Goal: Task Accomplishment & Management: Manage account settings

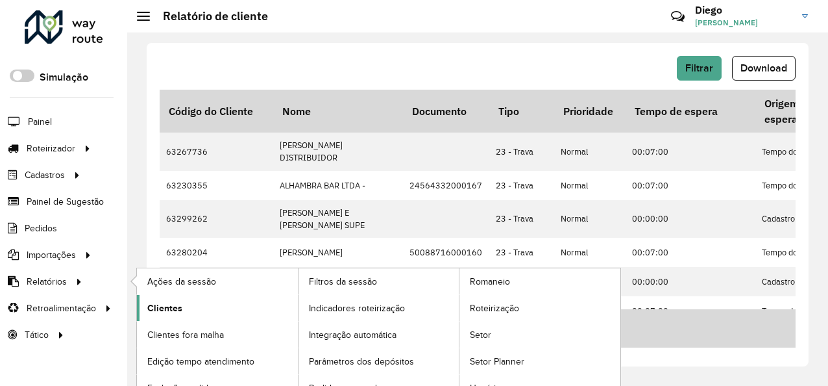
click at [171, 304] on span "Clientes" at bounding box center [164, 308] width 35 height 14
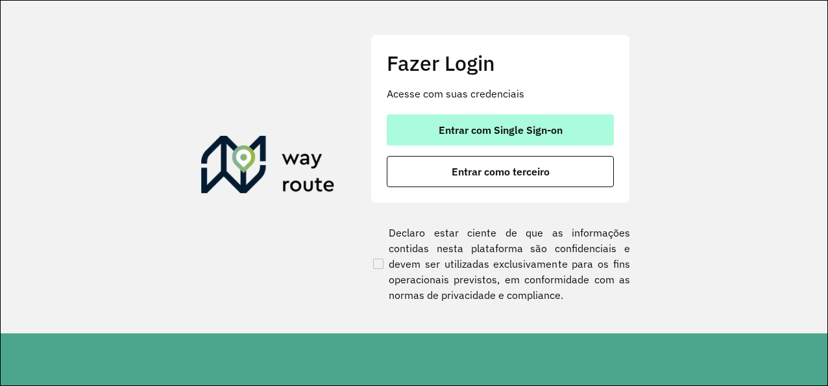
click at [526, 139] on button "Entrar com Single Sign-on" at bounding box center [500, 129] width 227 height 31
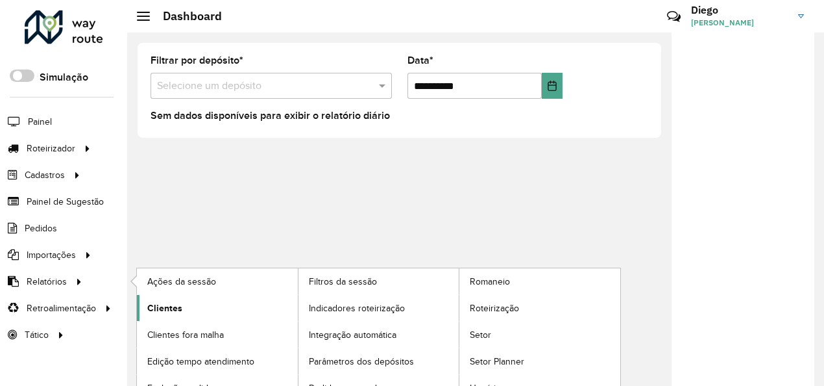
click at [160, 301] on span "Clientes" at bounding box center [164, 308] width 35 height 14
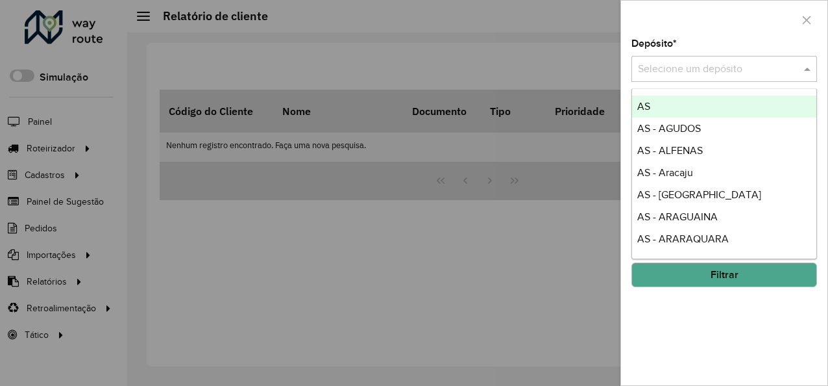
click at [745, 74] on input "text" at bounding box center [711, 70] width 147 height 16
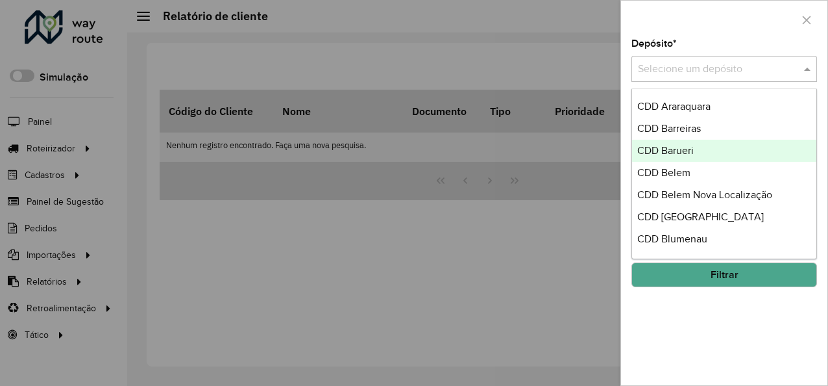
scroll to position [2272, 0]
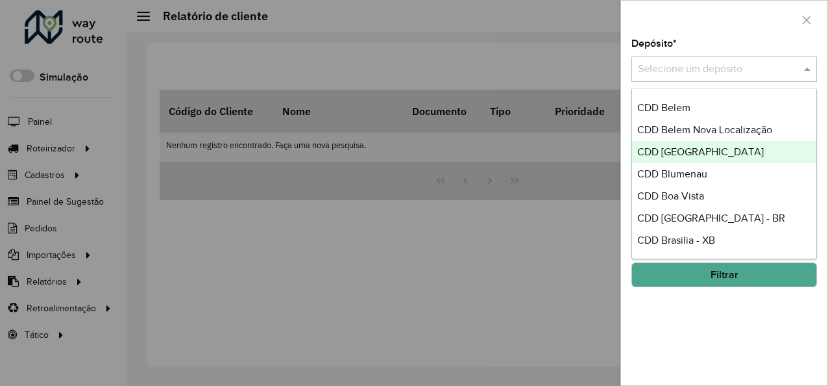
click at [683, 152] on span "CDD [GEOGRAPHIC_DATA]" at bounding box center [701, 151] width 127 height 11
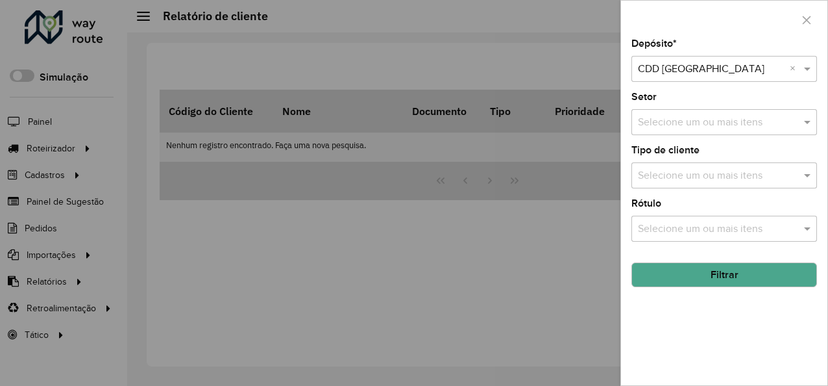
click at [687, 129] on input "text" at bounding box center [718, 123] width 166 height 16
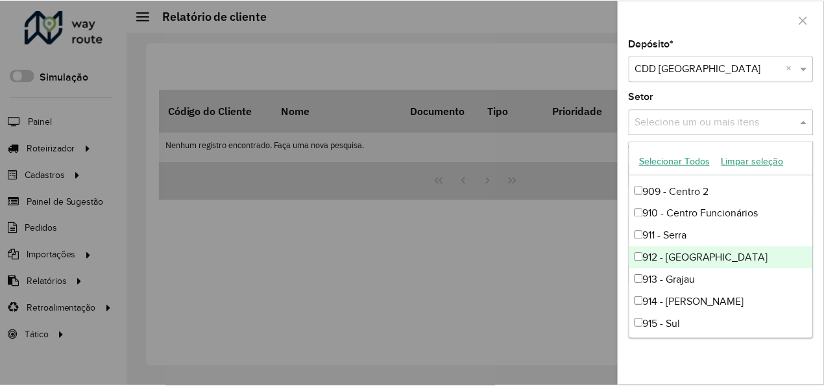
scroll to position [308, 0]
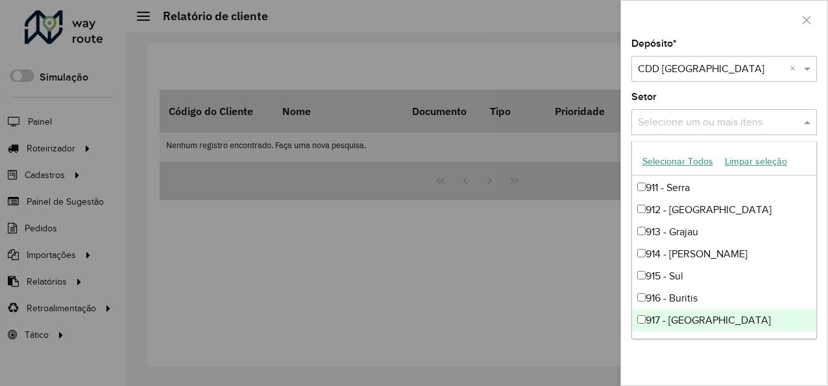
click at [706, 353] on div "Depósito * Selecione um depósito × CDD [GEOGRAPHIC_DATA] × Setor Selecione um o…" at bounding box center [724, 212] width 206 height 346
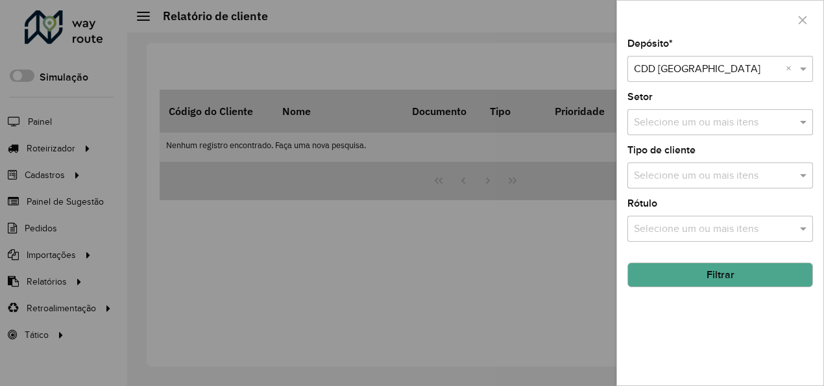
click at [706, 181] on input "text" at bounding box center [714, 176] width 166 height 16
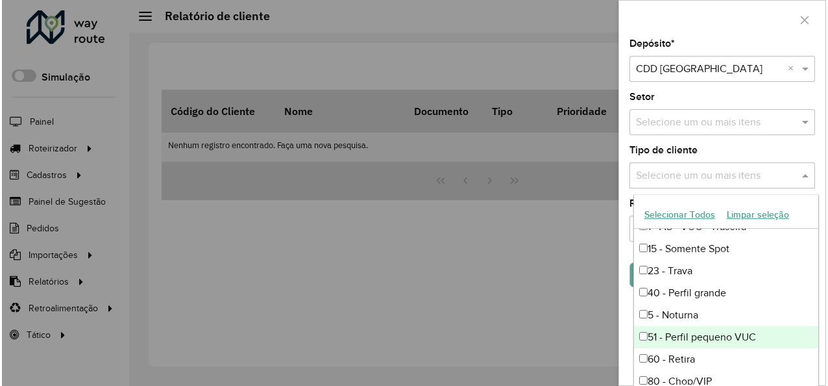
scroll to position [325, 0]
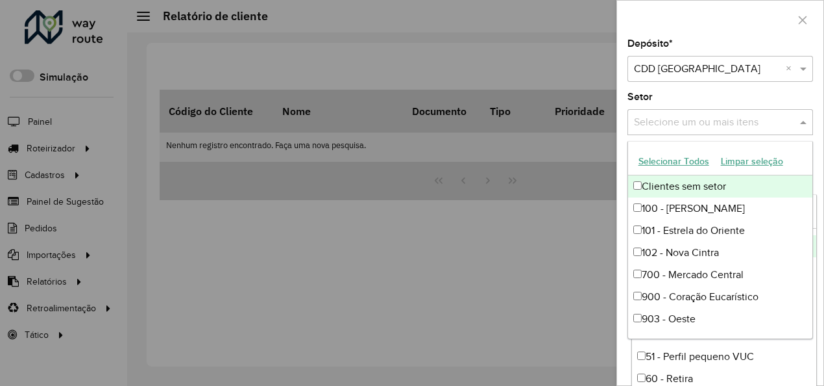
click at [656, 119] on input "text" at bounding box center [714, 123] width 166 height 16
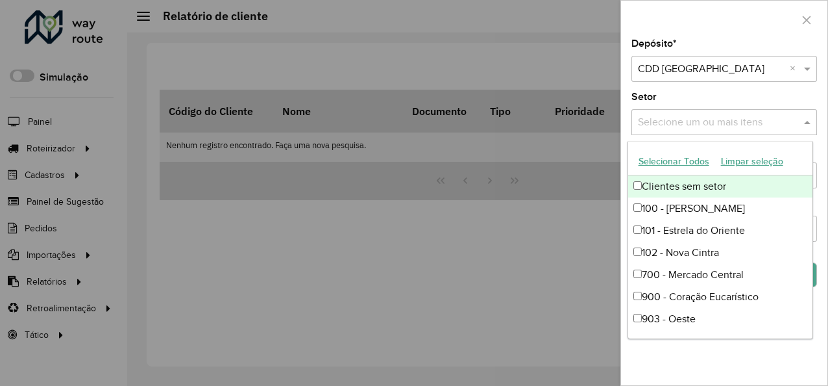
click at [685, 160] on button "Selecionar Todos" at bounding box center [674, 161] width 82 height 20
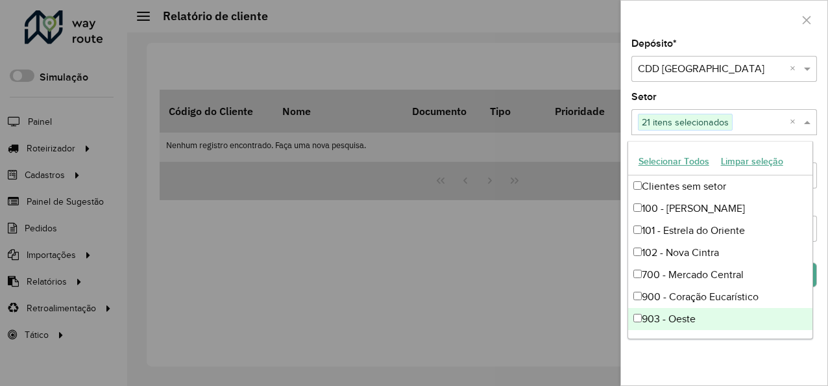
click at [778, 378] on div "Depósito * Selecione um depósito × CDD [GEOGRAPHIC_DATA] × Setor Selecione um o…" at bounding box center [724, 212] width 206 height 346
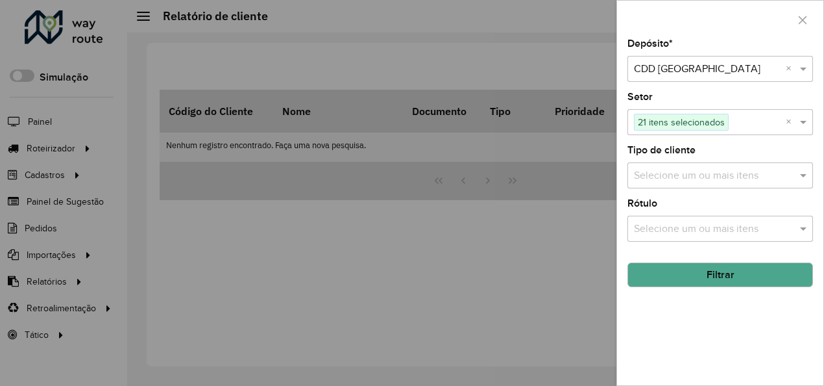
click at [744, 179] on input "text" at bounding box center [714, 176] width 166 height 16
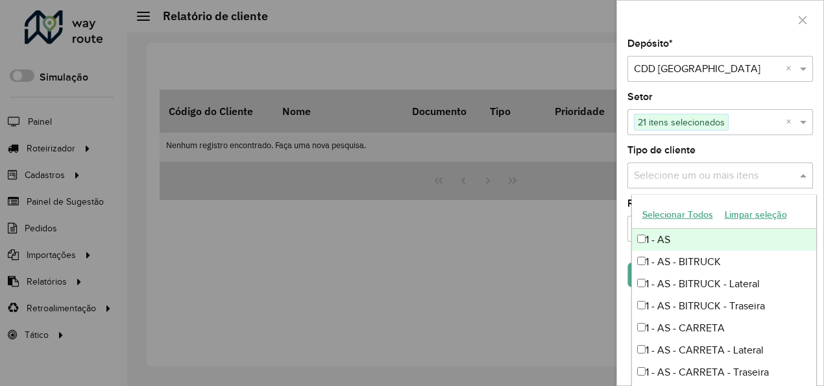
click at [699, 217] on button "Selecionar Todos" at bounding box center [678, 214] width 82 height 20
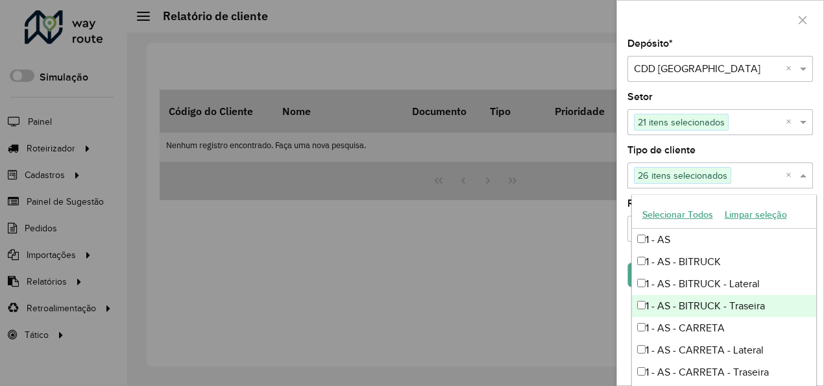
click at [621, 305] on div "Depósito * Selecione um depósito × CDD [GEOGRAPHIC_DATA] × Setor Selecione um o…" at bounding box center [720, 212] width 206 height 346
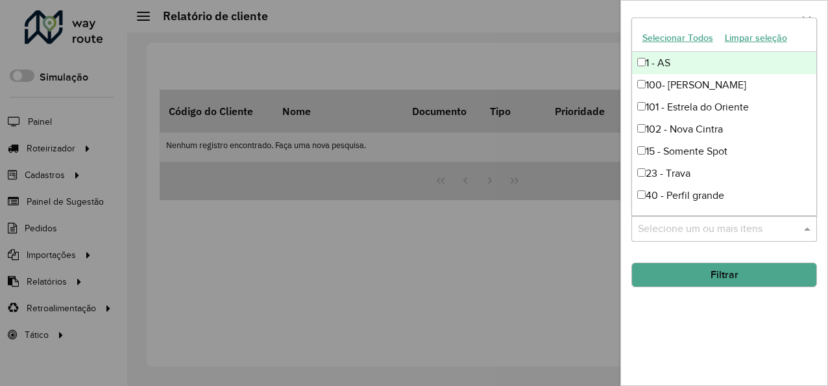
click at [689, 225] on input "text" at bounding box center [718, 229] width 166 height 16
click at [714, 325] on div "Depósito * Selecione um depósito × CDD [GEOGRAPHIC_DATA] × Setor Selecione um o…" at bounding box center [724, 212] width 206 height 346
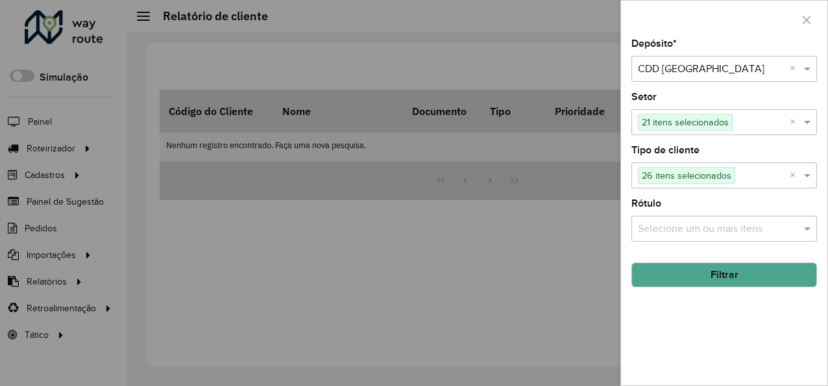
click at [705, 229] on input "text" at bounding box center [718, 229] width 166 height 16
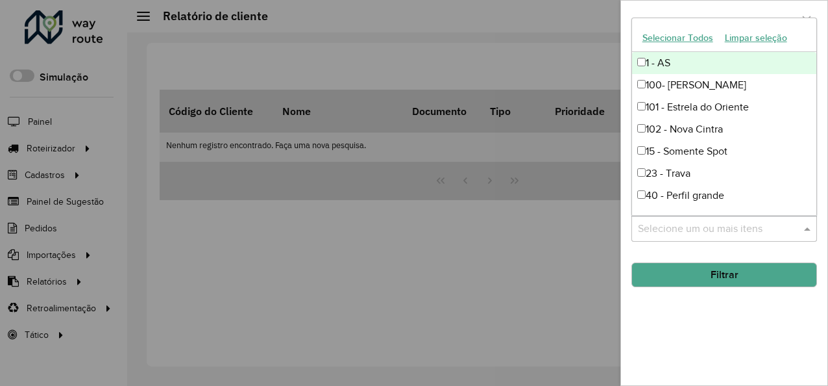
click at [693, 40] on button "Selecionar Todos" at bounding box center [678, 38] width 82 height 20
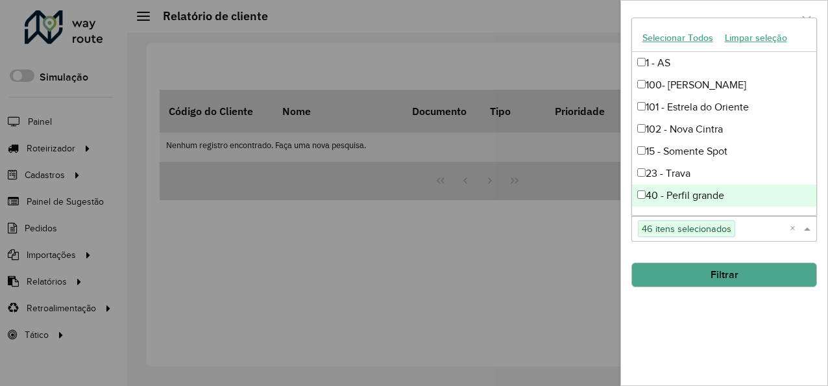
click at [719, 277] on button "Filtrar" at bounding box center [725, 274] width 186 height 25
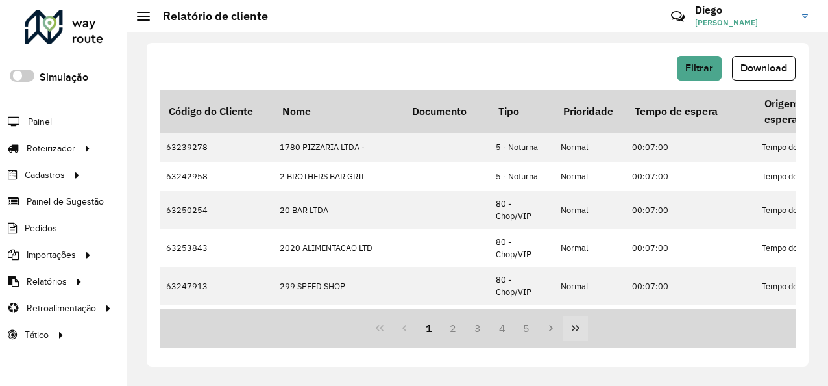
click at [563, 328] on button "Last Page" at bounding box center [575, 328] width 25 height 25
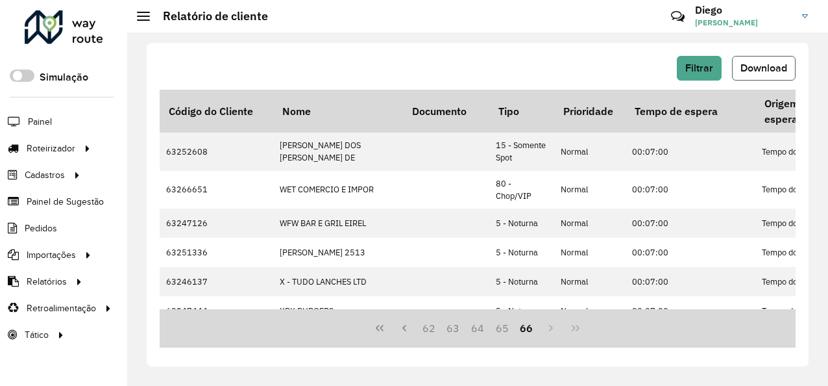
click at [750, 70] on span "Download" at bounding box center [764, 67] width 47 height 11
click at [815, 216] on div "Filtrar Download Código do Cliente Nome Documento Tipo Prioridade Tempo de espe…" at bounding box center [477, 208] width 701 height 353
click at [689, 69] on span "Filtrar" at bounding box center [700, 67] width 28 height 11
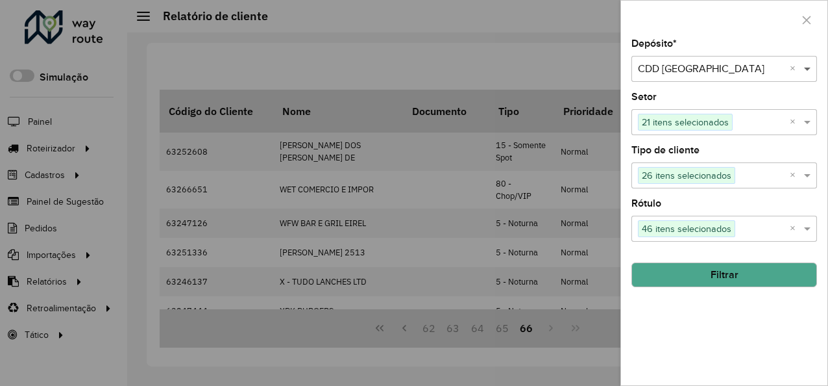
click at [808, 69] on span at bounding box center [809, 69] width 16 height 16
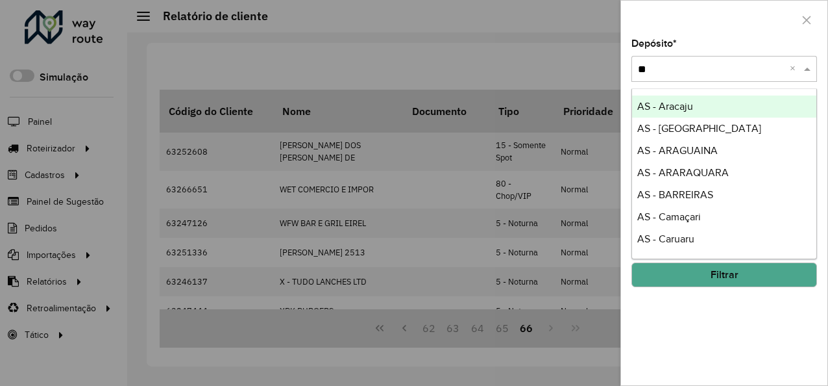
type input "***"
drag, startPoint x: 723, startPoint y: 118, endPoint x: 717, endPoint y: 64, distance: 54.3
click at [717, 64] on body "Aguarde... Pop-up bloqueado! Seu navegador bloqueou automáticamente a abertura …" at bounding box center [414, 193] width 828 height 386
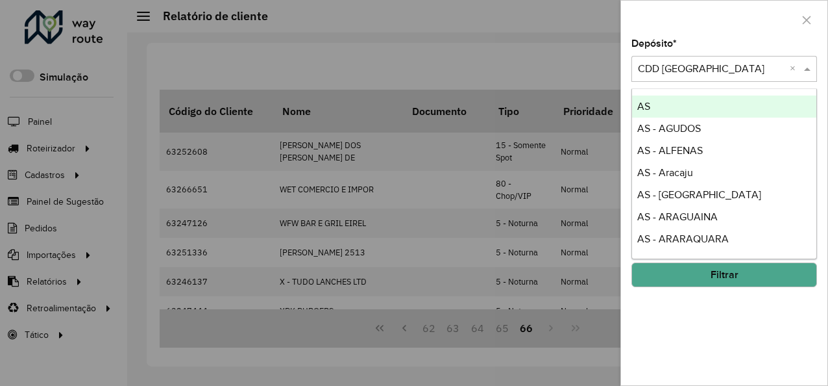
drag, startPoint x: 810, startPoint y: 69, endPoint x: 789, endPoint y: 100, distance: 37.5
click at [810, 70] on span at bounding box center [809, 69] width 16 height 16
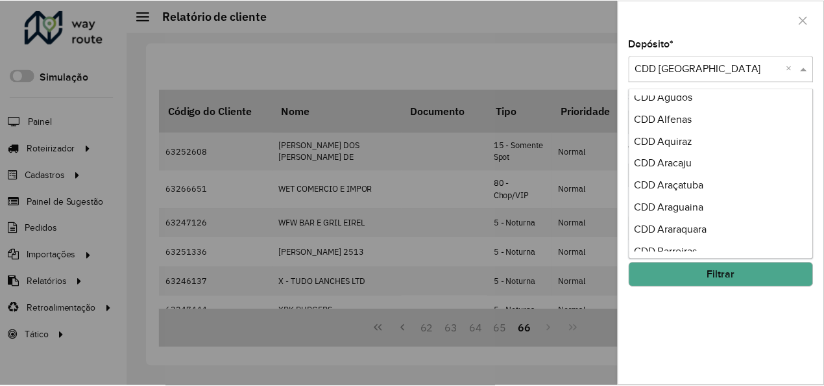
scroll to position [2077, 0]
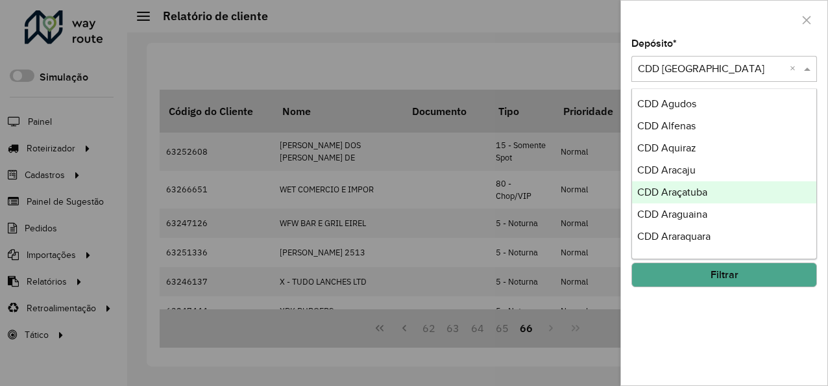
click at [727, 197] on div "CDD Araçatuba" at bounding box center [724, 192] width 185 height 22
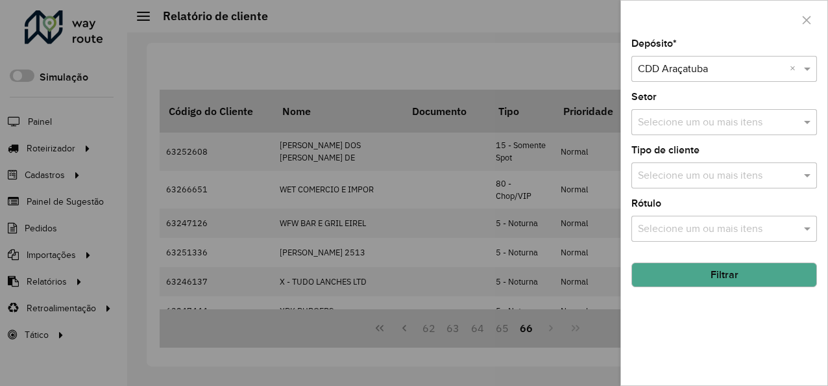
click at [718, 122] on input "text" at bounding box center [718, 123] width 166 height 16
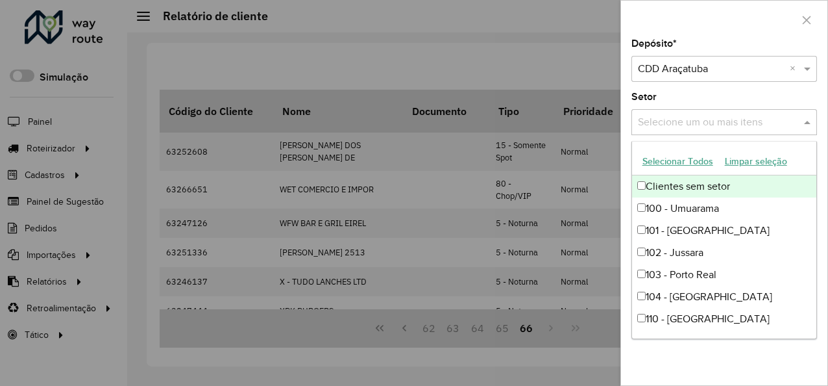
click at [692, 165] on button "Selecionar Todos" at bounding box center [678, 161] width 82 height 20
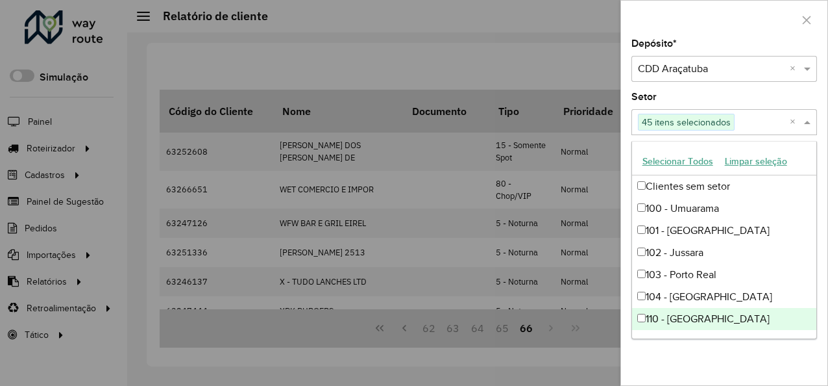
drag, startPoint x: 700, startPoint y: 358, endPoint x: 706, endPoint y: 223, distance: 134.5
click at [700, 357] on div "Depósito * Selecione um depósito × CDD Araçatuba × Setor Selecione um ou mais i…" at bounding box center [724, 212] width 206 height 346
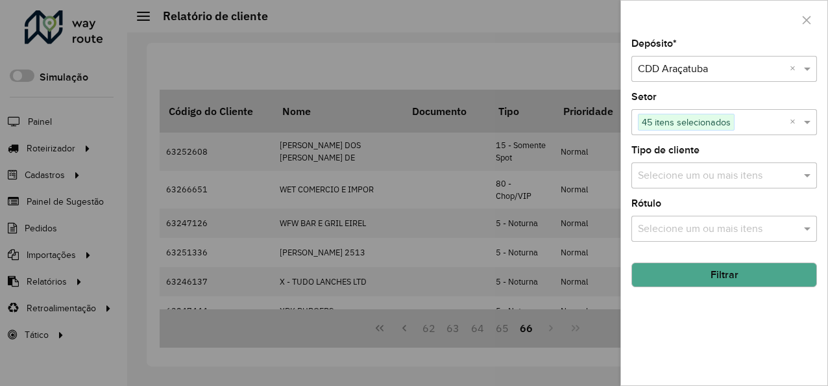
click at [702, 184] on div "Selecione um ou mais itens" at bounding box center [725, 175] width 186 height 26
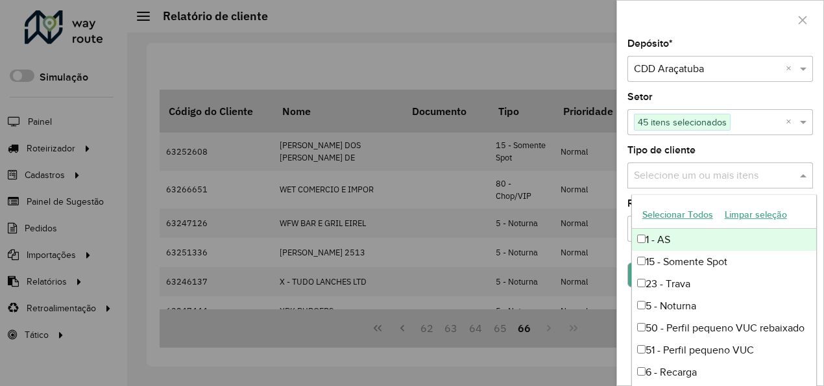
click at [676, 218] on button "Selecionar Todos" at bounding box center [678, 214] width 82 height 20
click at [631, 160] on div "Tipo de cliente Selecione um ou mais itens 12 itens selecionados ×" at bounding box center [721, 166] width 186 height 43
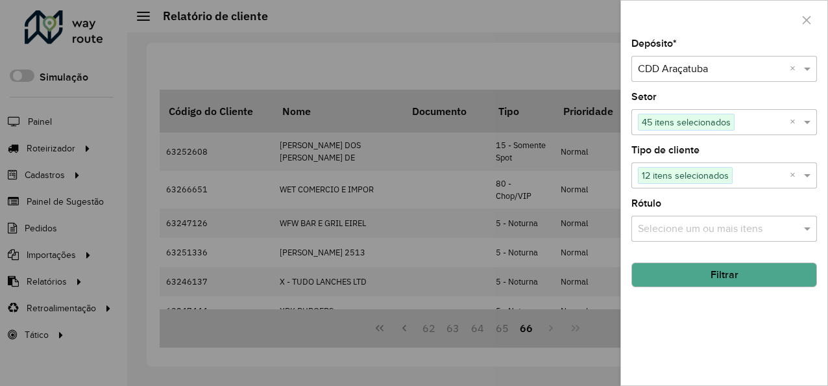
click at [649, 214] on div "Rótulo Selecione um ou mais itens" at bounding box center [725, 220] width 186 height 43
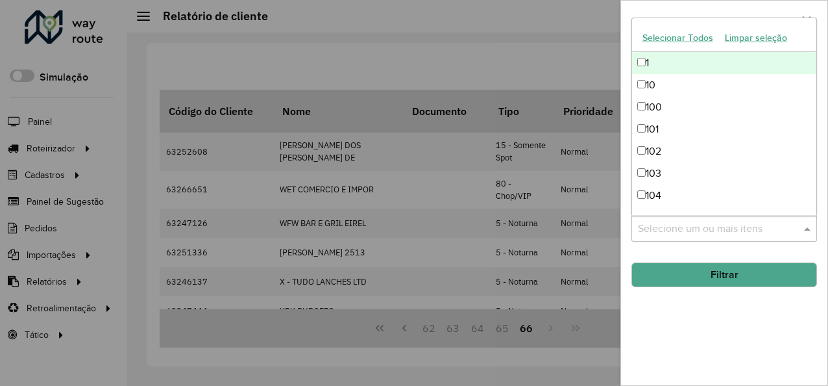
drag, startPoint x: 649, startPoint y: 214, endPoint x: 653, endPoint y: 224, distance: 10.5
click at [653, 224] on input "text" at bounding box center [718, 229] width 166 height 16
click at [676, 36] on button "Selecionar Todos" at bounding box center [678, 38] width 82 height 20
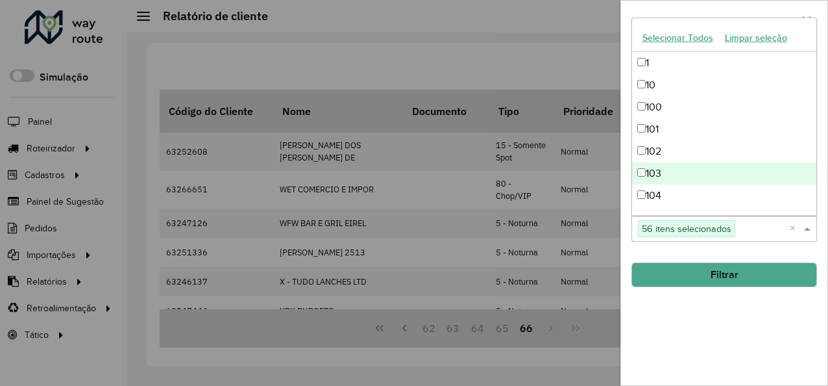
click at [630, 177] on div "Depósito * Selecione um depósito × CDD Araçatuba × Setor Selecione um ou mais i…" at bounding box center [724, 212] width 206 height 346
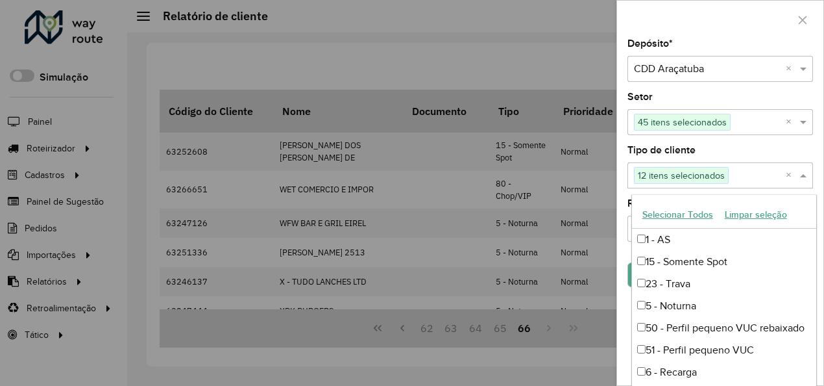
click at [809, 177] on span at bounding box center [805, 175] width 16 height 16
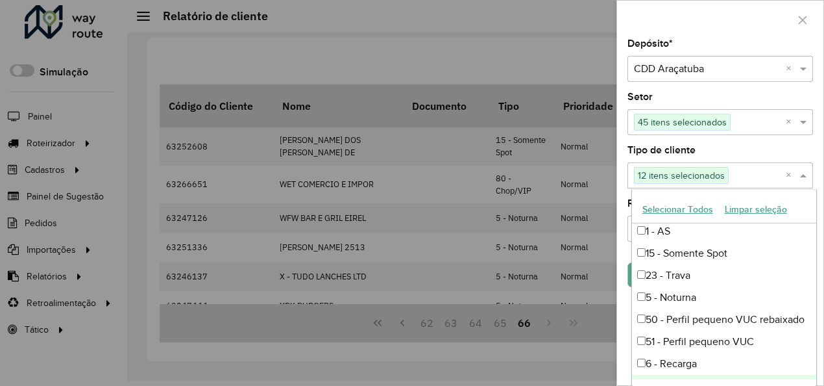
scroll to position [0, 0]
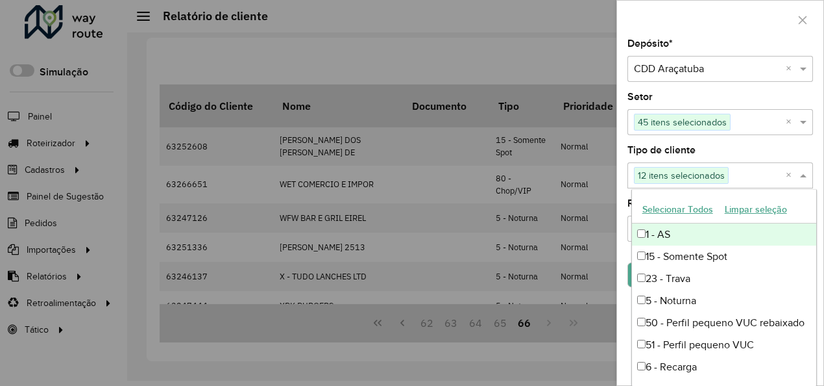
click at [622, 213] on div "Depósito * Selecione um depósito × CDD Araçatuba × Setor Selecione um ou mais i…" at bounding box center [720, 212] width 206 height 346
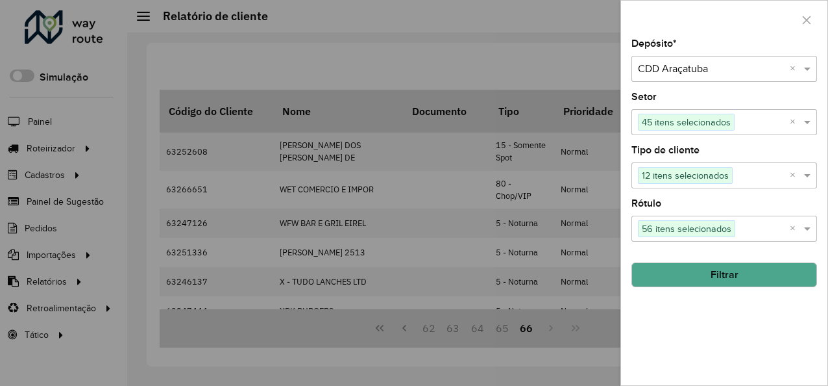
click at [708, 278] on button "Filtrar" at bounding box center [725, 274] width 186 height 25
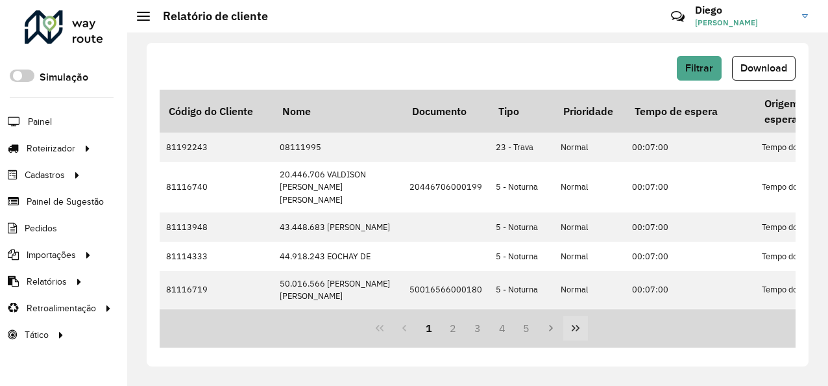
click at [578, 326] on icon "Last Page" at bounding box center [576, 328] width 8 height 6
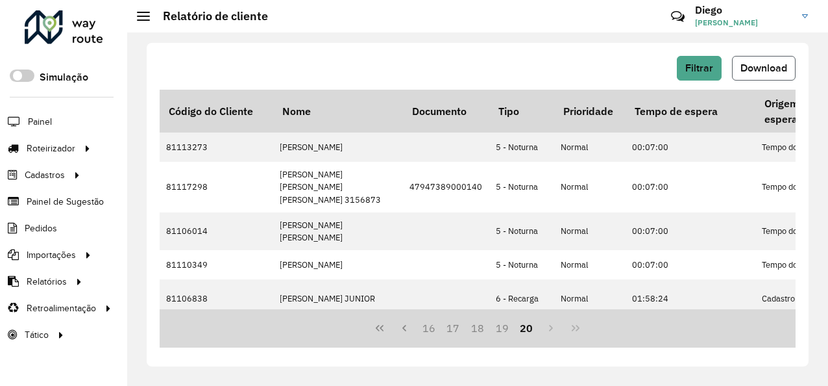
click at [764, 73] on span "Download" at bounding box center [764, 67] width 47 height 11
drag, startPoint x: 475, startPoint y: 71, endPoint x: 483, endPoint y: 70, distance: 7.9
click at [475, 71] on div "Filtrar Download" at bounding box center [478, 68] width 636 height 25
click at [699, 73] on button "Filtrar" at bounding box center [699, 68] width 45 height 25
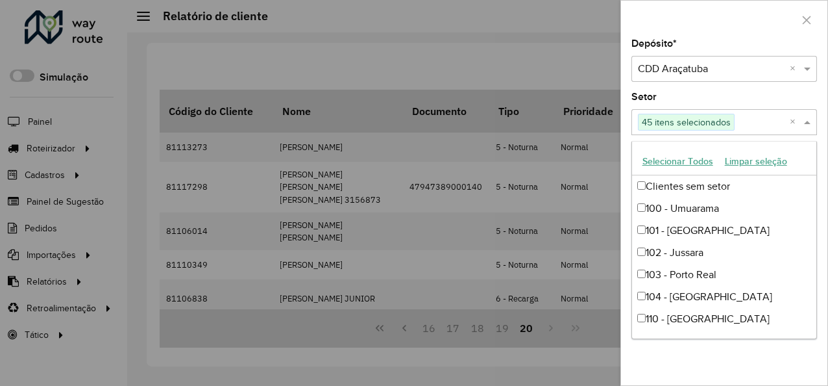
click at [811, 121] on span at bounding box center [809, 122] width 16 height 16
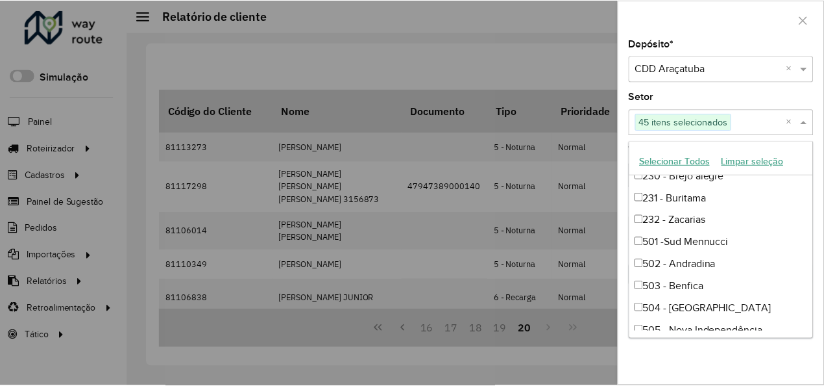
scroll to position [837, 0]
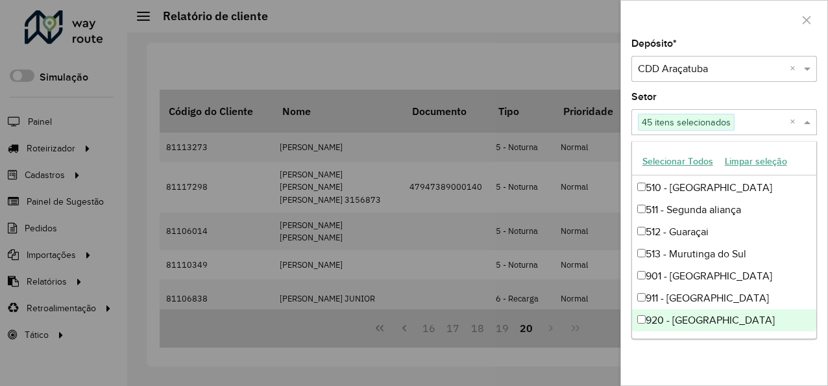
click at [748, 356] on div "Depósito * Selecione um depósito × CDD Araçatuba × Setor Selecione um ou mais i…" at bounding box center [724, 212] width 206 height 346
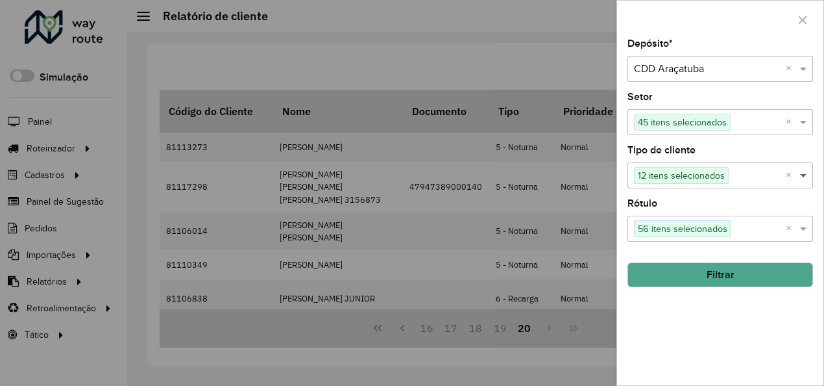
click at [810, 177] on span at bounding box center [805, 175] width 16 height 16
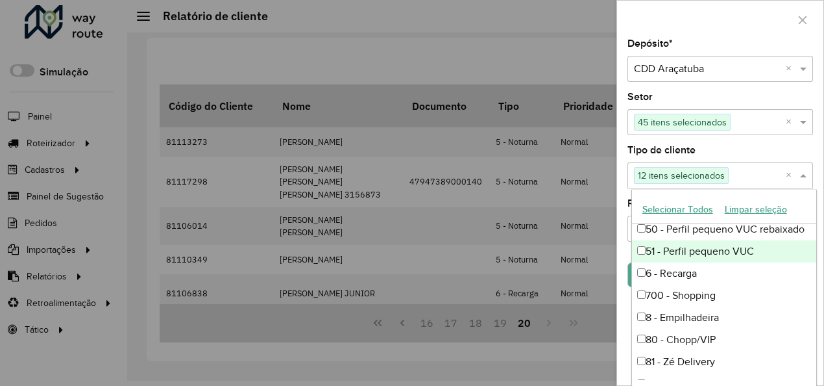
scroll to position [109, 0]
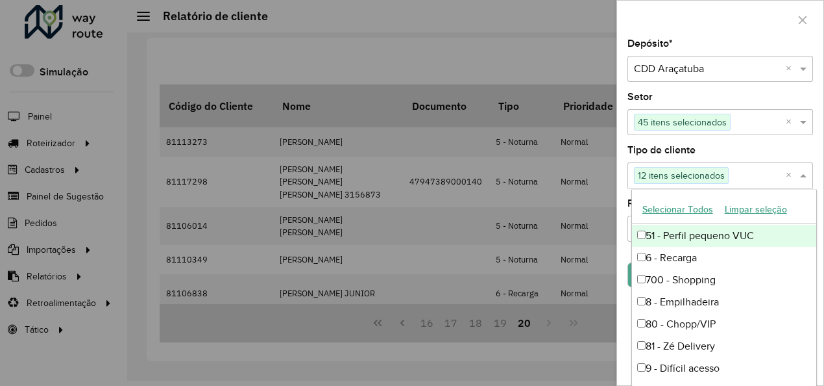
click at [619, 180] on div "Depósito * Selecione um depósito × CDD Araçatuba × Setor Selecione um ou mais i…" at bounding box center [720, 212] width 206 height 346
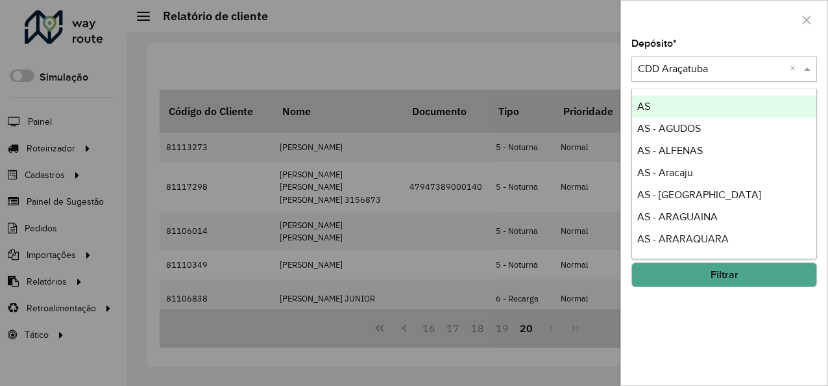
click at [808, 71] on span at bounding box center [809, 69] width 16 height 16
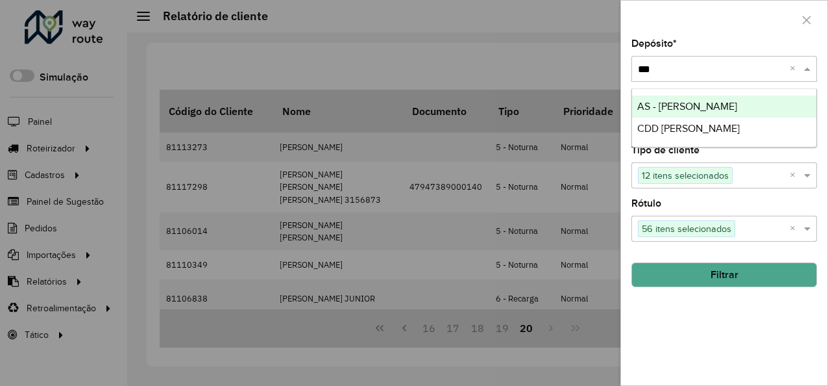
type input "****"
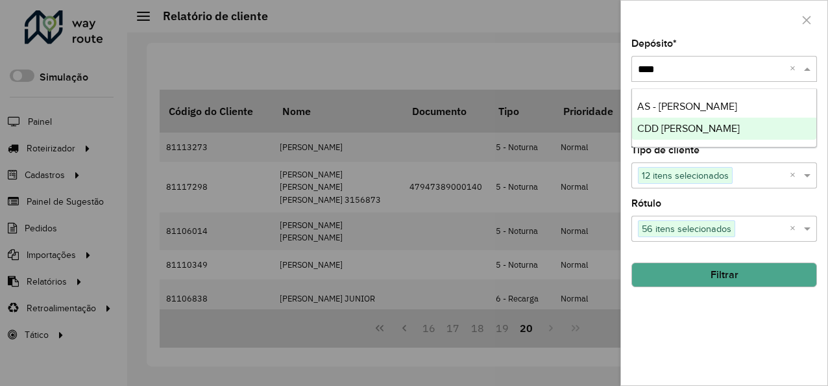
click at [713, 129] on div "CDD [PERSON_NAME]" at bounding box center [724, 129] width 185 height 22
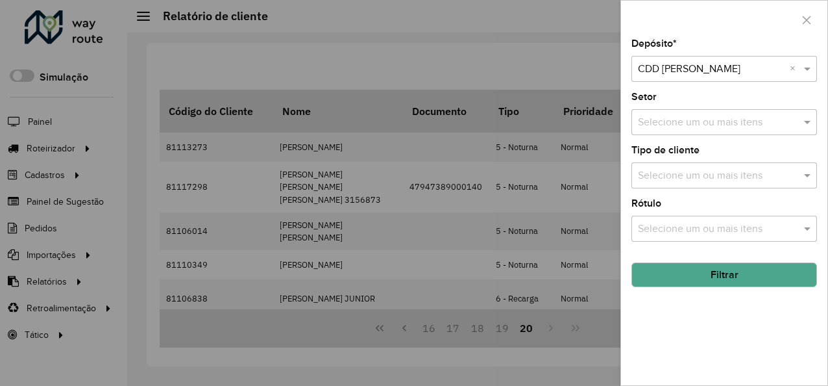
click at [739, 122] on input "text" at bounding box center [718, 123] width 166 height 16
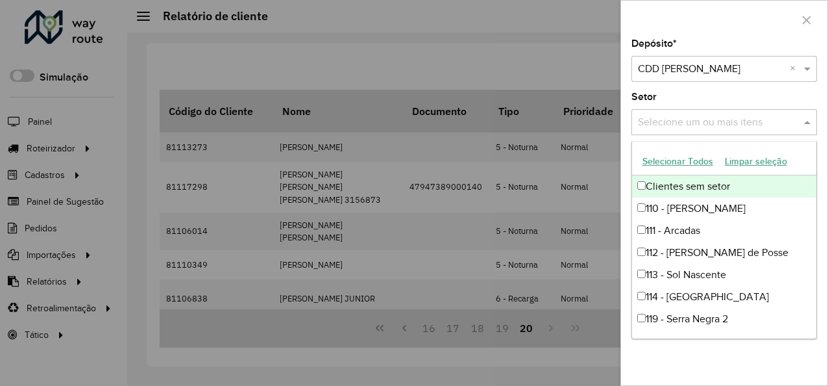
click at [702, 158] on button "Selecionar Todos" at bounding box center [678, 161] width 82 height 20
click at [715, 93] on div "Setor Selecione um ou mais itens 60 itens selecionados ×" at bounding box center [725, 113] width 186 height 43
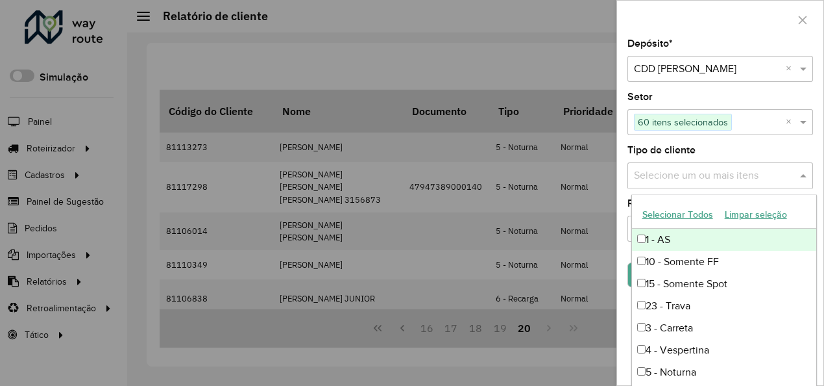
click at [704, 171] on input "text" at bounding box center [714, 176] width 166 height 16
drag, startPoint x: 689, startPoint y: 214, endPoint x: 714, endPoint y: 155, distance: 64.9
click at [689, 212] on button "Selecionar Todos" at bounding box center [678, 214] width 82 height 20
click at [715, 147] on div "Tipo de cliente Selecione um ou mais itens 12 itens selecionados ×" at bounding box center [721, 166] width 186 height 43
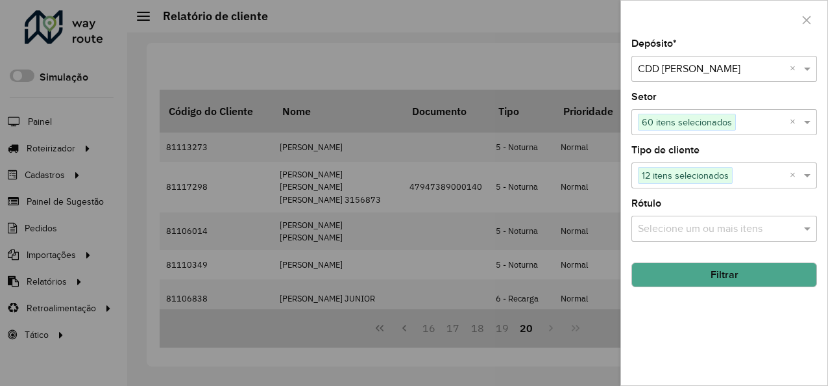
click at [713, 227] on input "text" at bounding box center [718, 229] width 166 height 16
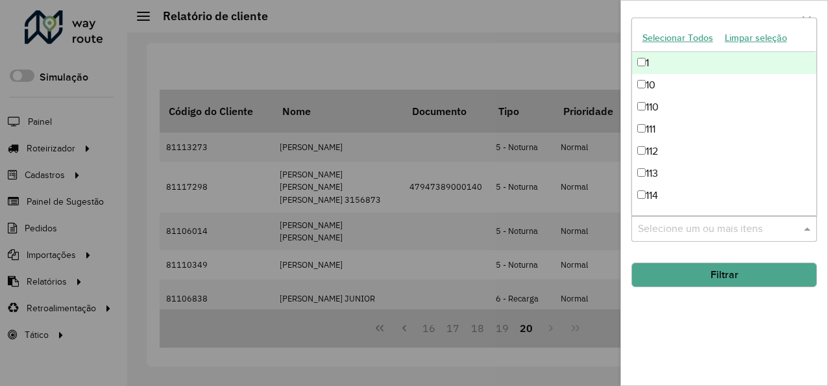
click at [676, 40] on button "Selecionar Todos" at bounding box center [678, 38] width 82 height 20
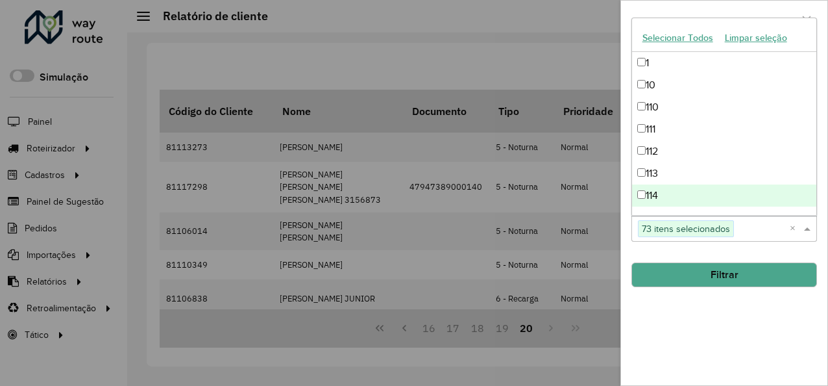
click at [702, 273] on button "Filtrar" at bounding box center [725, 274] width 186 height 25
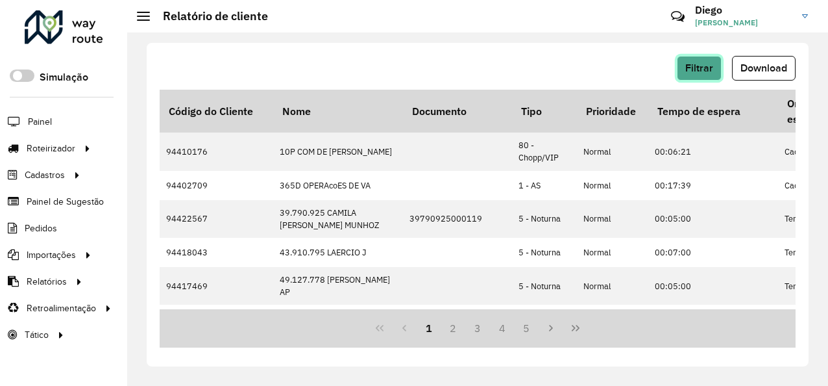
click at [704, 68] on span "Filtrar" at bounding box center [700, 67] width 28 height 11
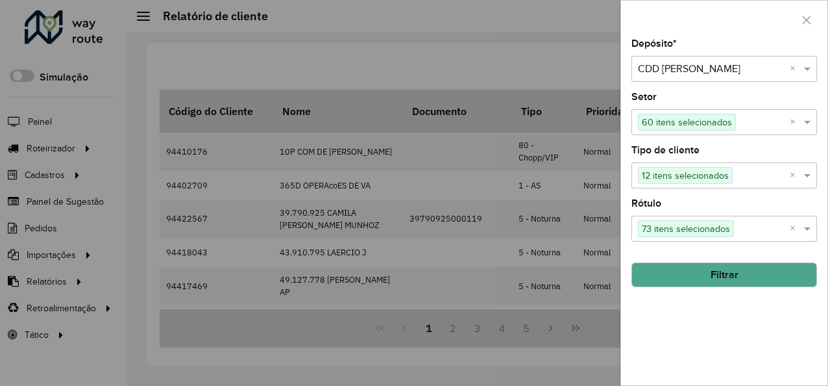
click at [734, 267] on button "Filtrar" at bounding box center [725, 274] width 186 height 25
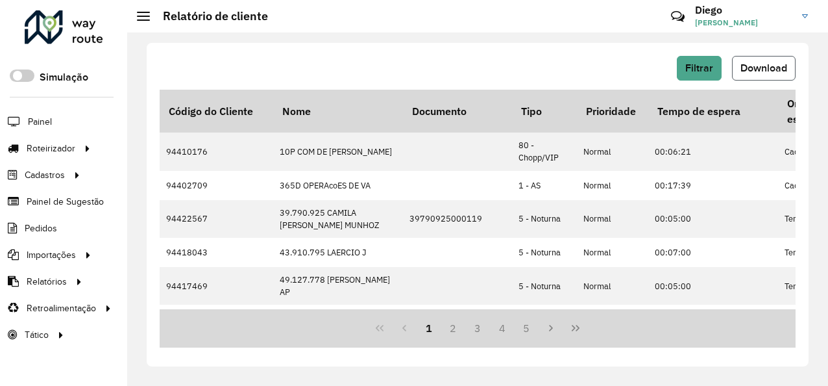
click at [778, 63] on span "Download" at bounding box center [764, 67] width 47 height 11
click at [779, 46] on div "Filtrar Download Código do Cliente Nome Documento Tipo Prioridade Tempo de espe…" at bounding box center [478, 204] width 662 height 323
click at [686, 73] on button "Filtrar" at bounding box center [699, 68] width 45 height 25
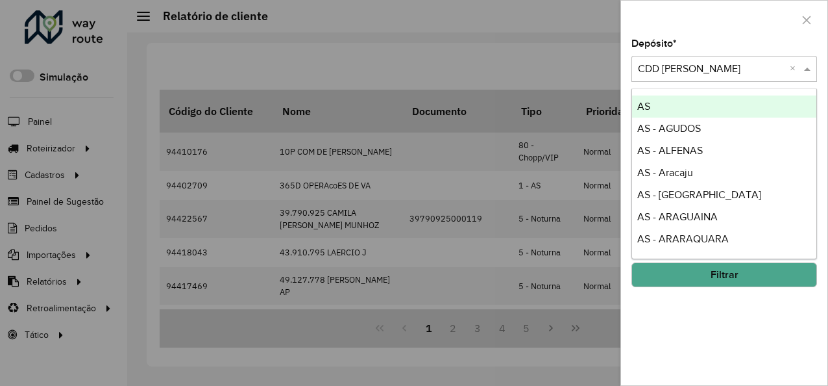
click at [806, 71] on span at bounding box center [809, 69] width 16 height 16
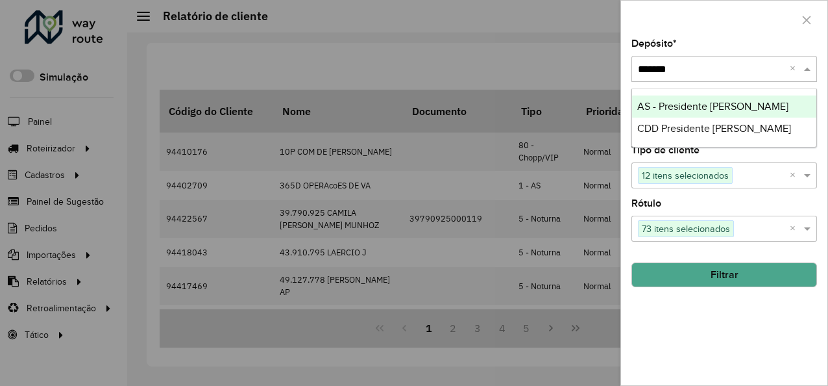
type input "********"
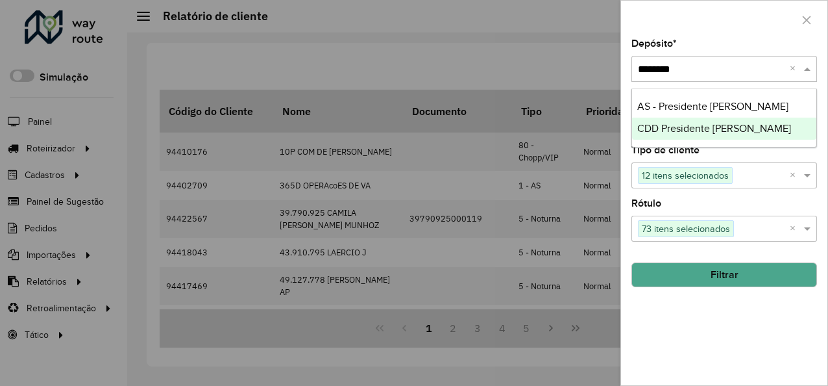
click at [747, 121] on div "CDD Presidente [PERSON_NAME]" at bounding box center [724, 129] width 185 height 22
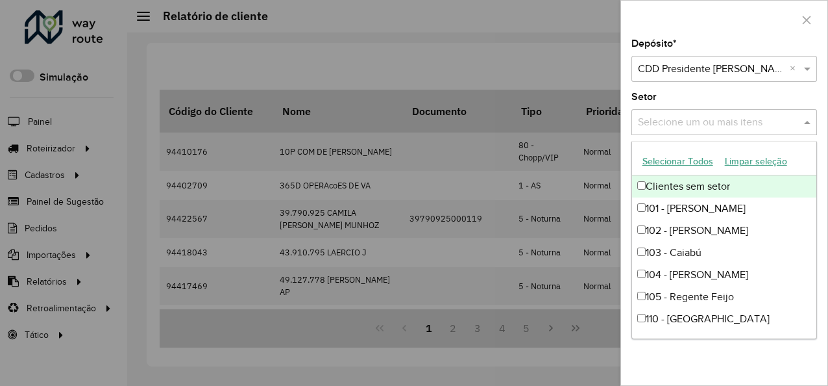
click at [742, 127] on input "text" at bounding box center [718, 123] width 166 height 16
click at [702, 158] on button "Selecionar Todos" at bounding box center [678, 161] width 82 height 20
click at [684, 87] on div "Depósito * Selecione um depósito × CDD Presidente [PERSON_NAME] × Setor Selecio…" at bounding box center [724, 212] width 206 height 346
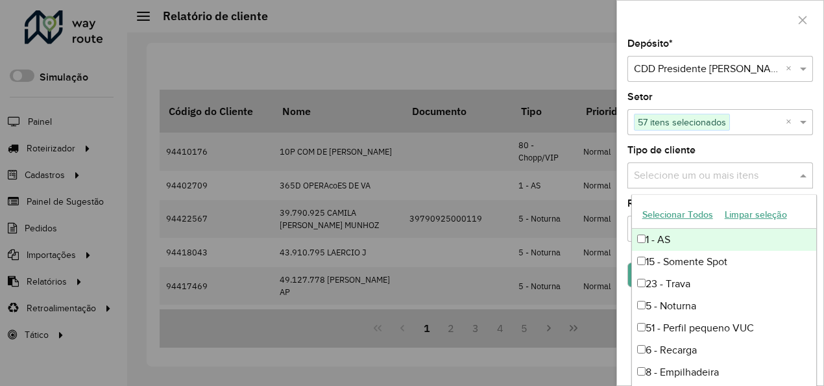
click at [674, 179] on input "text" at bounding box center [714, 176] width 166 height 16
click at [679, 211] on button "Selecionar Todos" at bounding box center [678, 214] width 82 height 20
click at [713, 148] on div "Tipo de cliente Selecione um ou mais itens 10 itens selecionados ×" at bounding box center [721, 166] width 186 height 43
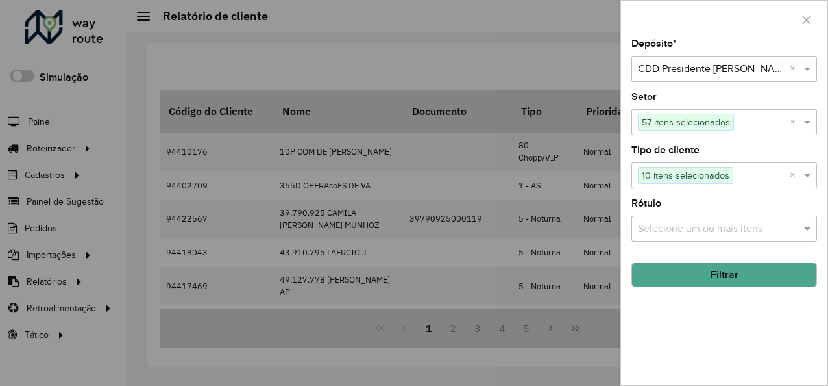
click at [710, 218] on div "Selecione um ou mais itens" at bounding box center [725, 229] width 186 height 26
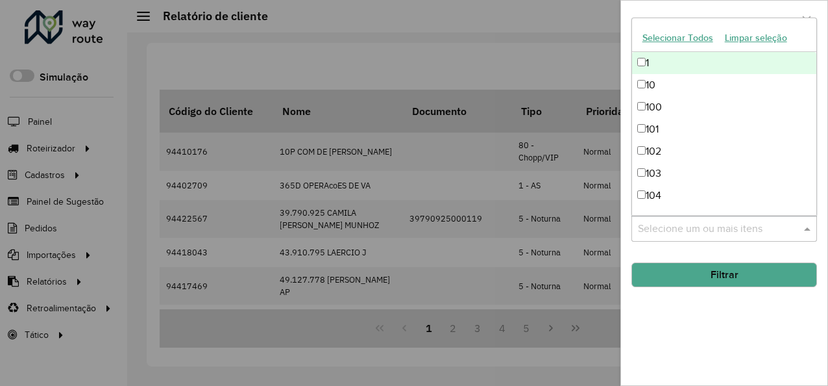
click at [675, 38] on button "Selecionar Todos" at bounding box center [678, 38] width 82 height 20
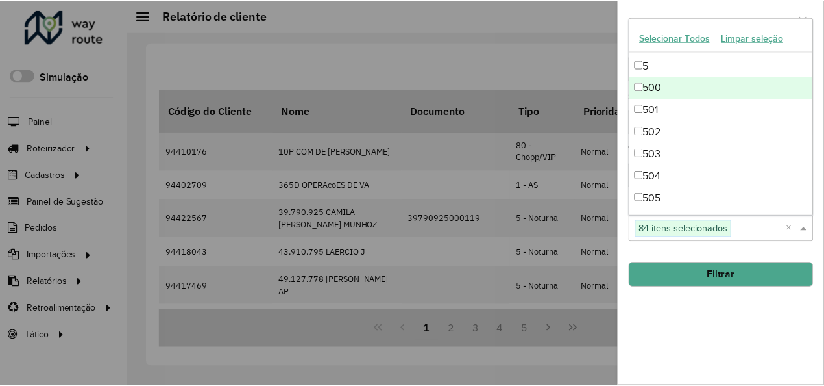
scroll to position [1169, 0]
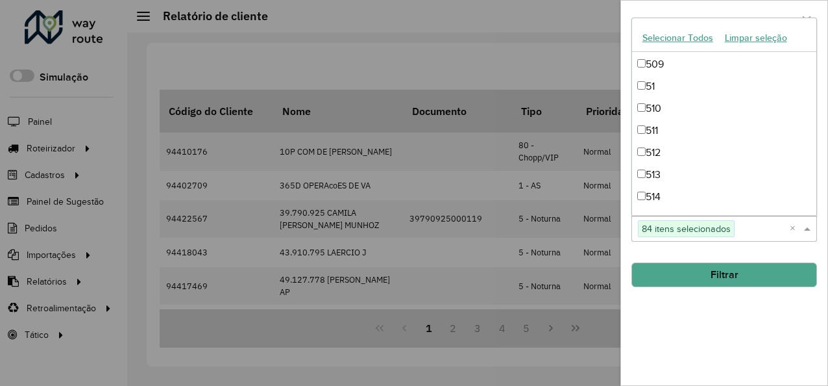
click at [726, 271] on button "Filtrar" at bounding box center [725, 274] width 186 height 25
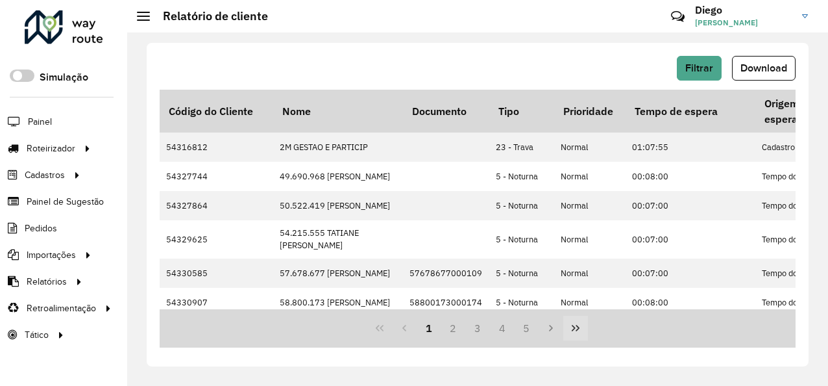
click at [571, 328] on icon "Last Page" at bounding box center [576, 328] width 10 height 10
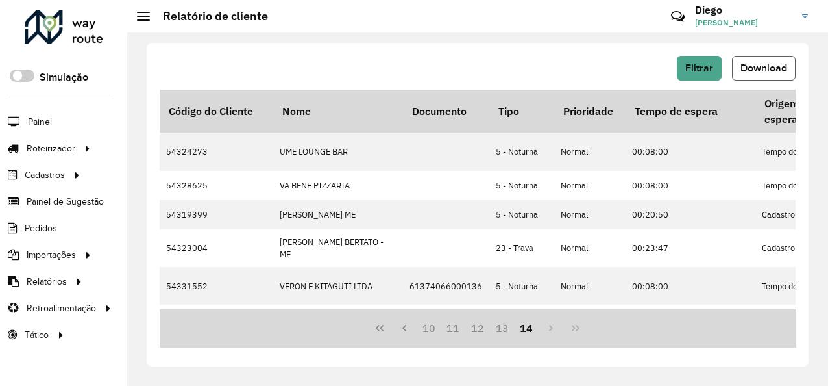
click at [750, 62] on span "Download" at bounding box center [764, 67] width 47 height 11
drag, startPoint x: 760, startPoint y: 33, endPoint x: 740, endPoint y: 61, distance: 34.4
click at [760, 33] on div "Filtrar Download Código do Cliente Nome Documento Tipo Prioridade Tempo de espe…" at bounding box center [477, 208] width 701 height 353
click at [702, 68] on span "Filtrar" at bounding box center [700, 67] width 28 height 11
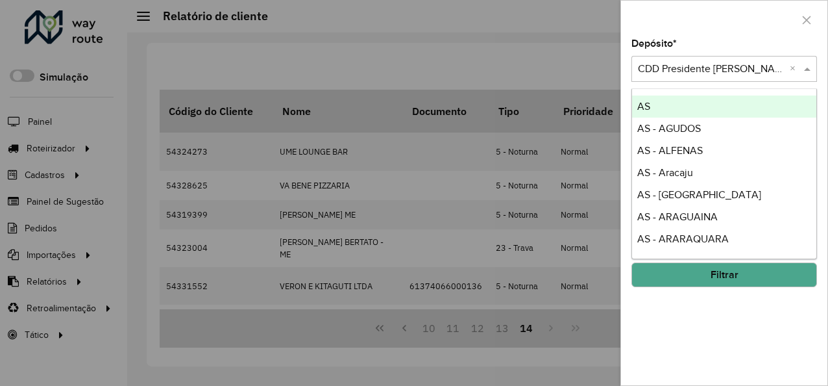
click at [717, 74] on input "text" at bounding box center [711, 70] width 147 height 16
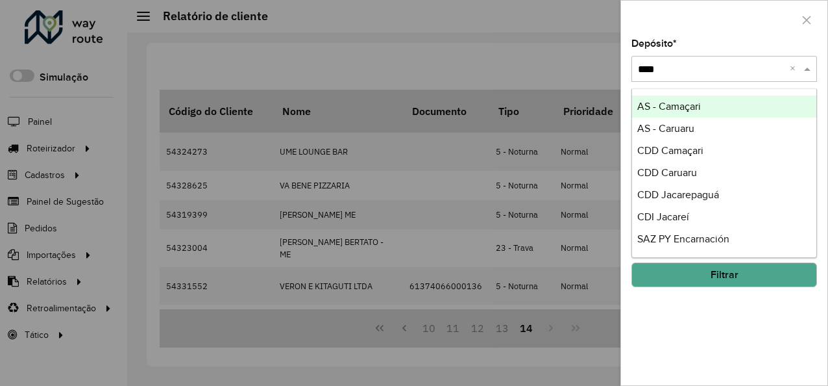
type input "*****"
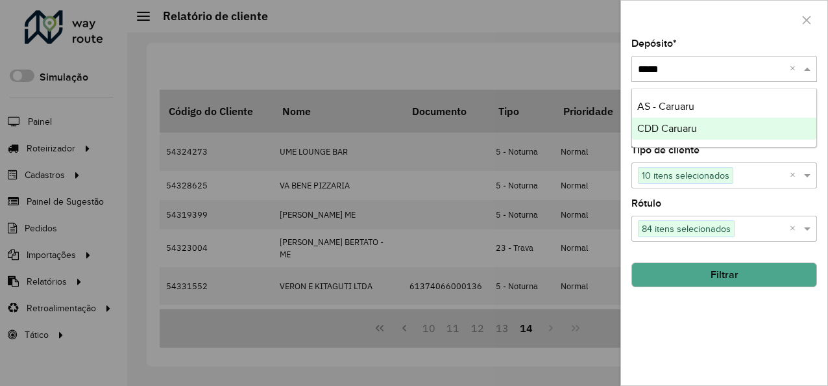
click at [695, 125] on span "CDD Caruaru" at bounding box center [668, 128] width 60 height 11
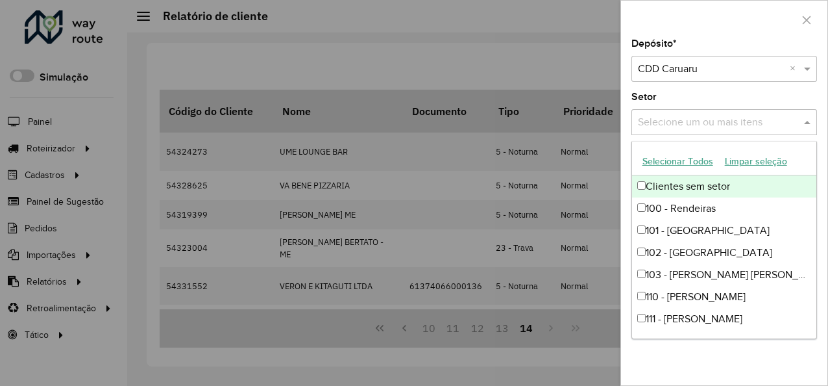
click at [687, 111] on div "Selecione um ou mais itens" at bounding box center [725, 122] width 186 height 26
click at [682, 168] on button "Selecionar Todos" at bounding box center [678, 161] width 82 height 20
click at [623, 130] on div "Depósito * Selecione um depósito × CDD Caruaru × Setor Selecione um ou mais ite…" at bounding box center [724, 212] width 206 height 346
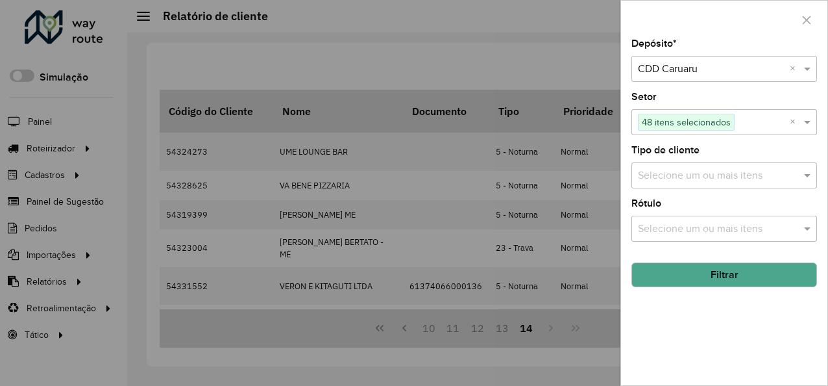
click at [662, 164] on div "Selecione um ou mais itens" at bounding box center [725, 175] width 186 height 26
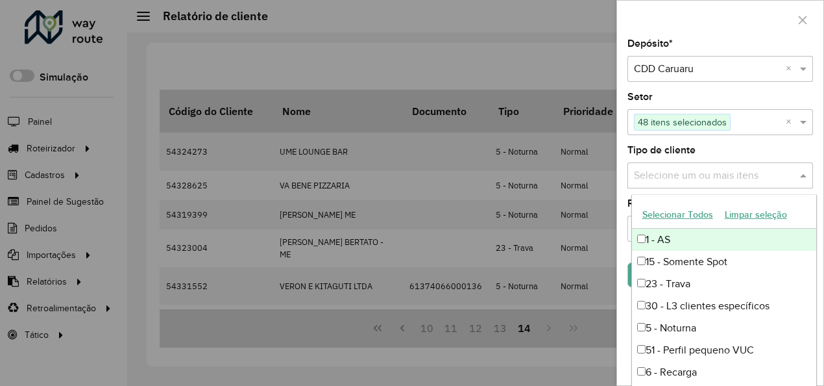
click at [669, 213] on button "Selecionar Todos" at bounding box center [678, 214] width 82 height 20
drag, startPoint x: 620, startPoint y: 155, endPoint x: 643, endPoint y: 196, distance: 47.7
click at [620, 155] on div "Depósito * Selecione um depósito × CDD Caruaru × Setor Selecione um ou mais ite…" at bounding box center [720, 212] width 206 height 346
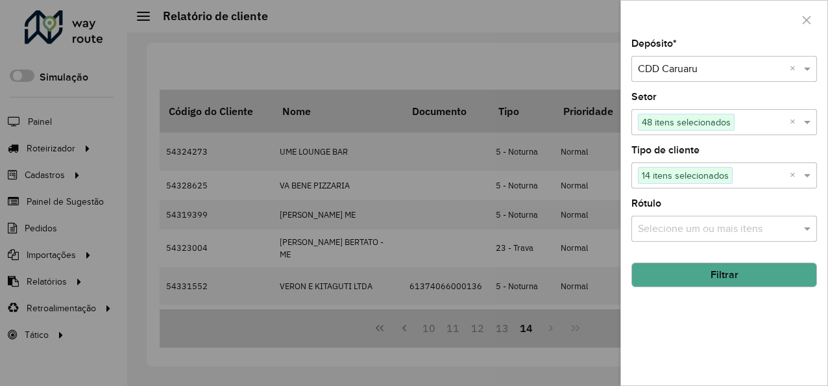
click at [668, 231] on input "text" at bounding box center [718, 229] width 166 height 16
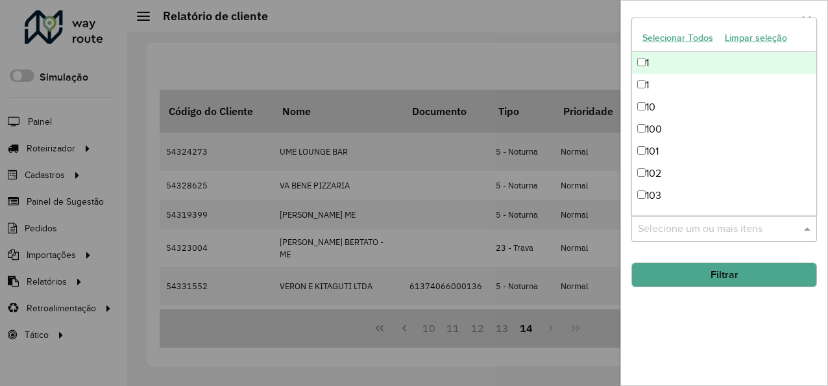
click at [666, 40] on button "Selecionar Todos" at bounding box center [678, 38] width 82 height 20
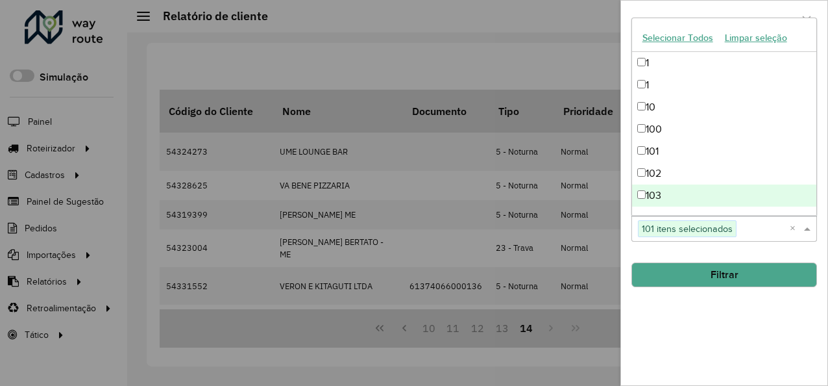
click at [707, 283] on button "Filtrar" at bounding box center [725, 274] width 186 height 25
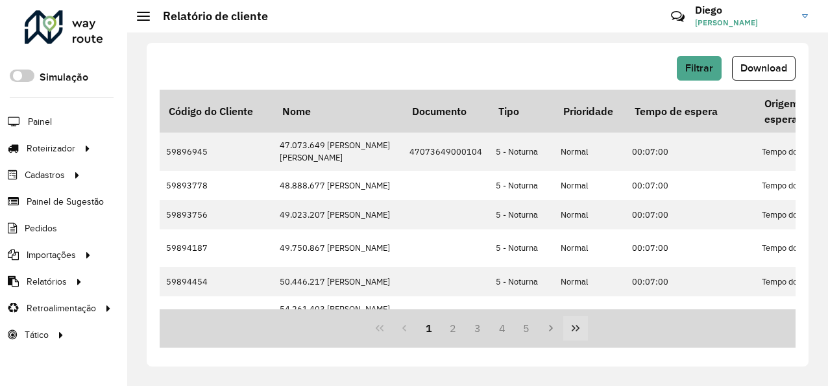
click at [573, 328] on icon "Last Page" at bounding box center [576, 328] width 8 height 6
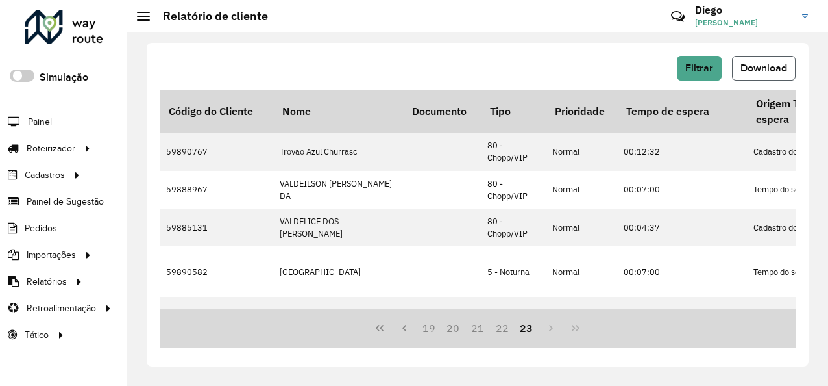
click at [767, 69] on span "Download" at bounding box center [764, 67] width 47 height 11
click at [423, 48] on div "Filtrar Download Código do Cliente Nome Documento Tipo Prioridade Tempo de espe…" at bounding box center [478, 204] width 662 height 323
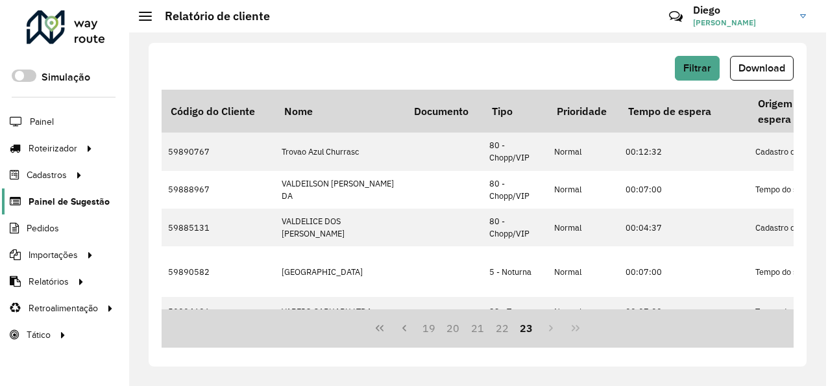
scroll to position [0, 0]
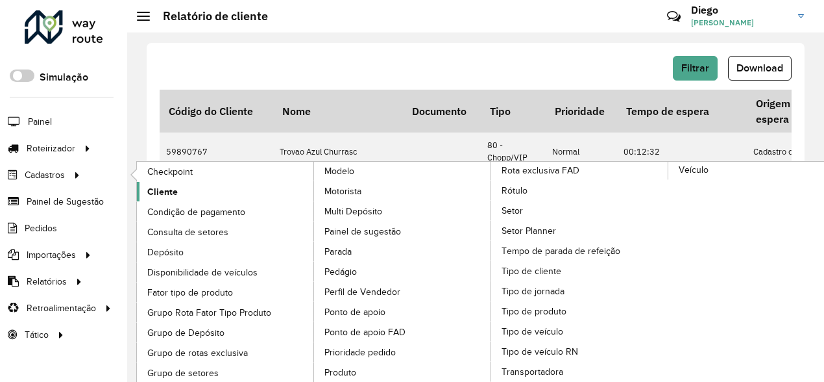
click at [158, 195] on span "Cliente" at bounding box center [162, 192] width 31 height 14
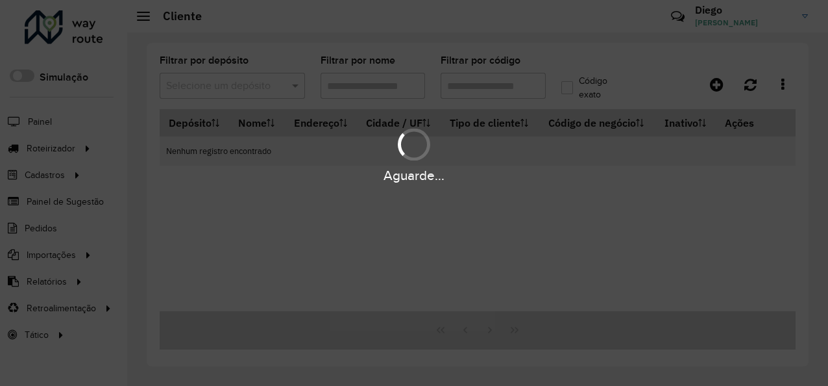
type input "*****"
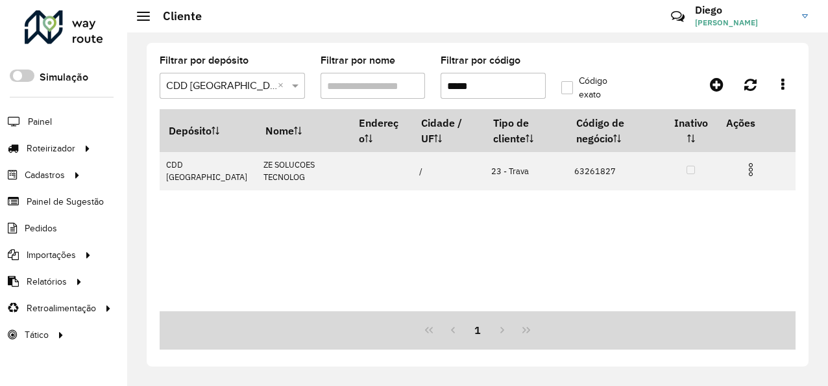
drag, startPoint x: 493, startPoint y: 88, endPoint x: 428, endPoint y: 86, distance: 64.9
click at [422, 89] on formly-group "Filtrar por depósito Selecione um depósito × CDD [GEOGRAPHIC_DATA] × Filtrar po…" at bounding box center [393, 82] width 482 height 53
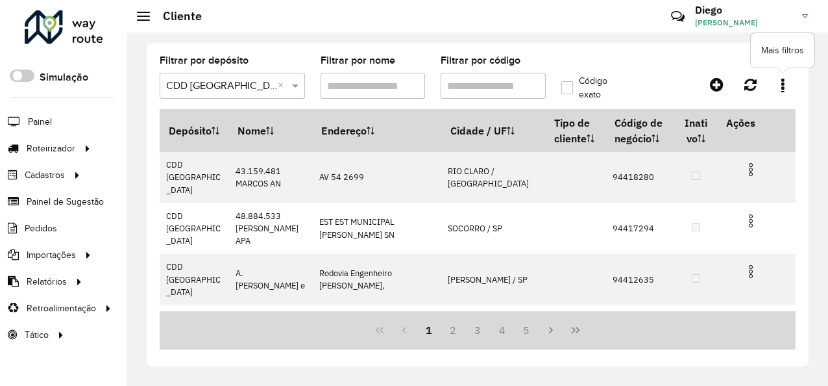
click at [787, 82] on link at bounding box center [783, 84] width 26 height 23
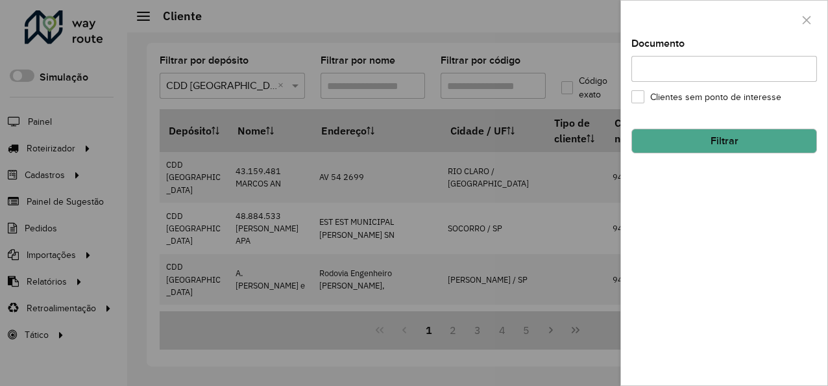
click at [600, 53] on div at bounding box center [414, 193] width 828 height 386
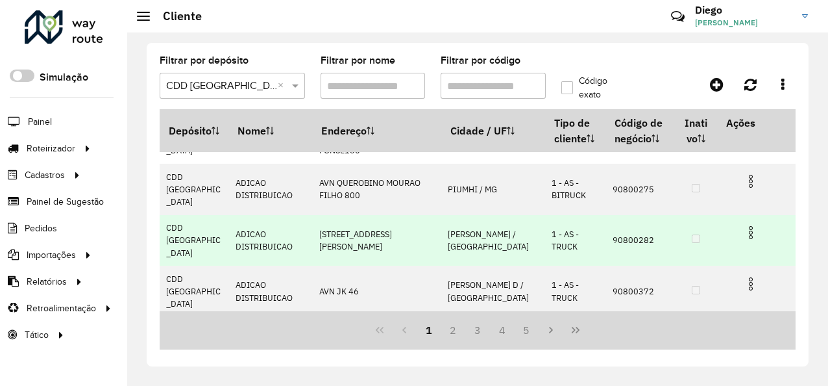
scroll to position [313, 0]
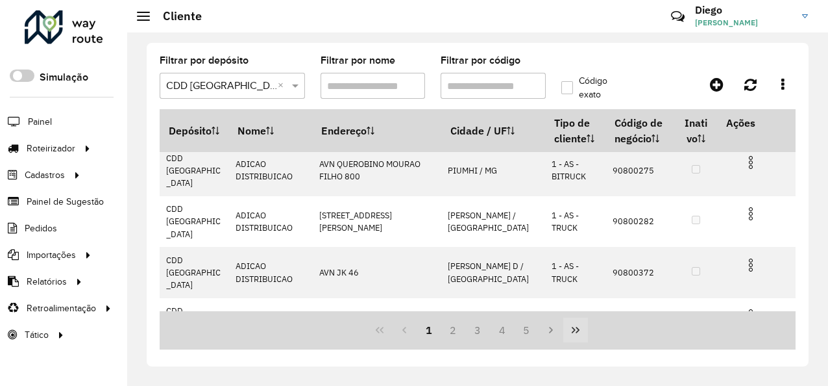
click at [576, 326] on icon "Last Page" at bounding box center [576, 330] width 10 height 10
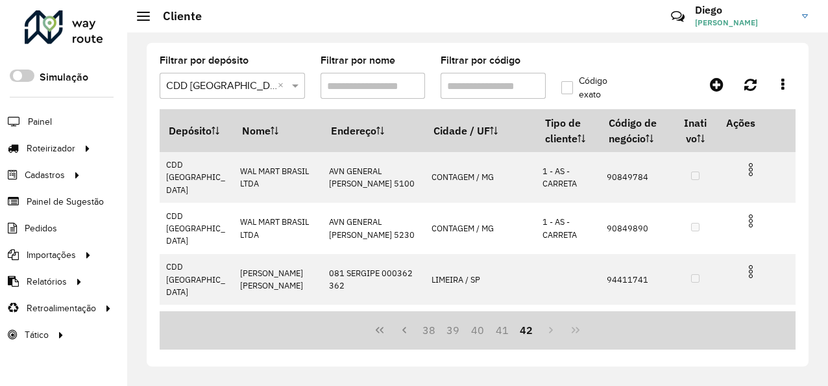
click at [571, 331] on div "38 39 40 41 42" at bounding box center [478, 330] width 636 height 38
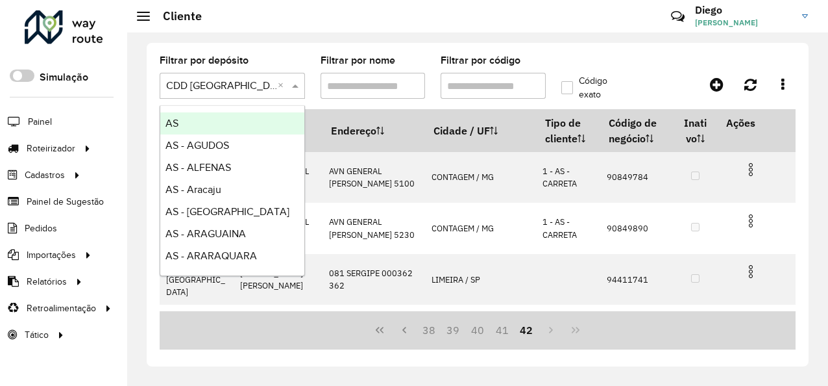
click at [292, 95] on div "Selecione um depósito × CDD [GEOGRAPHIC_DATA] ×" at bounding box center [232, 86] width 145 height 26
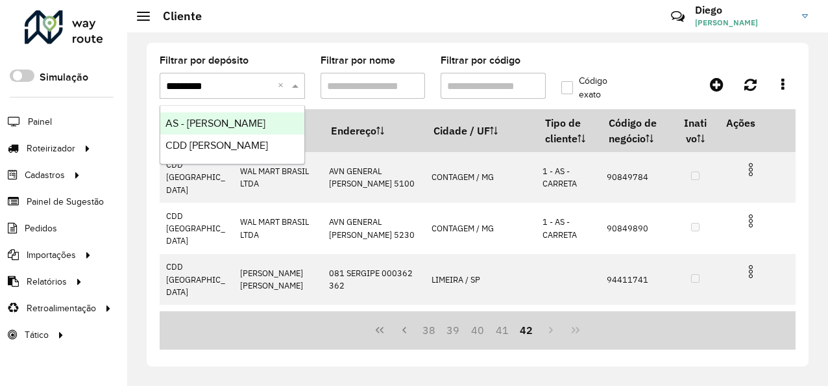
type input "**********"
click at [260, 118] on div "AS - [PERSON_NAME]" at bounding box center [232, 123] width 144 height 22
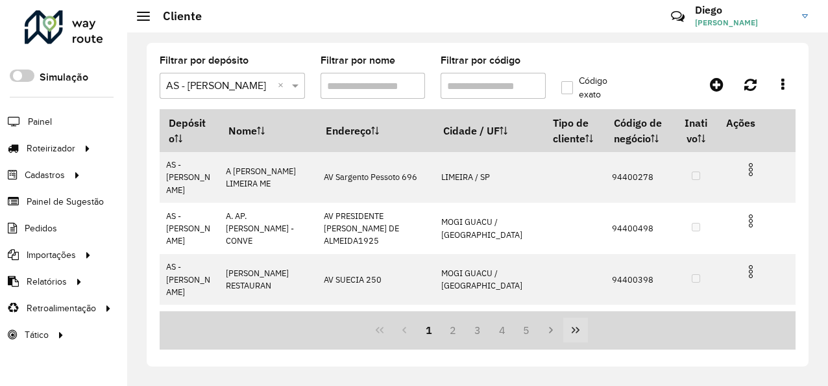
click at [569, 330] on button "Last Page" at bounding box center [575, 329] width 25 height 25
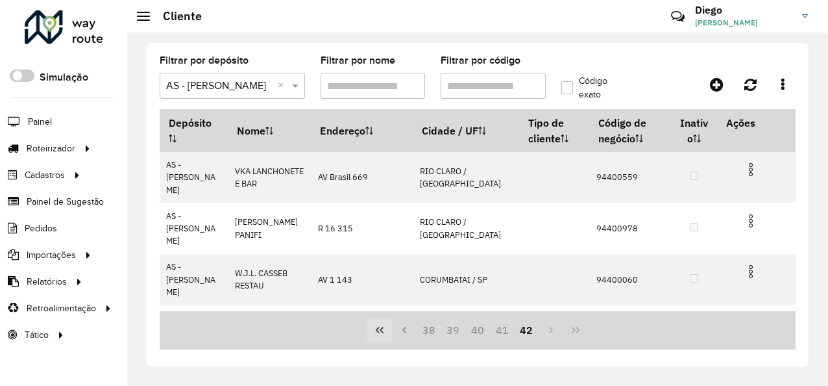
click at [376, 331] on icon "First Page" at bounding box center [380, 330] width 10 height 10
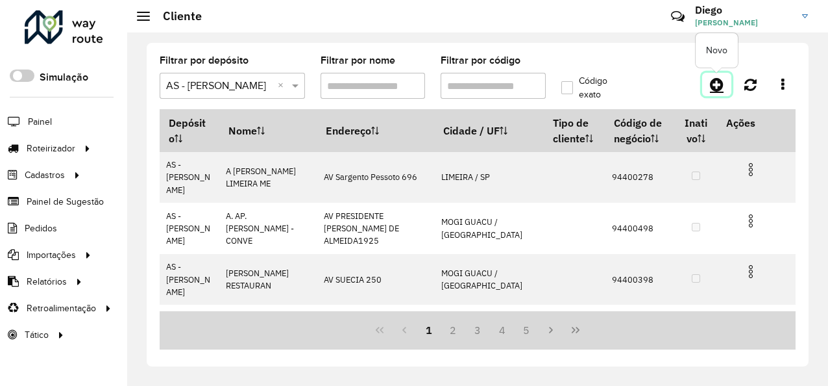
click at [710, 80] on icon at bounding box center [717, 85] width 14 height 16
click at [299, 86] on span at bounding box center [297, 86] width 16 height 16
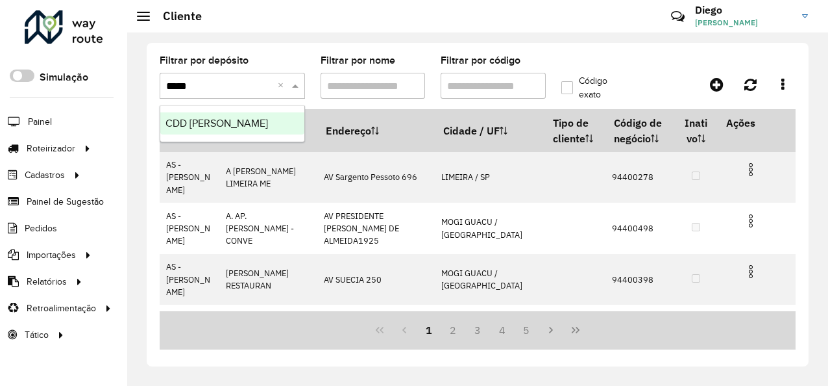
type input "******"
click at [282, 118] on div "CDD [PERSON_NAME]" at bounding box center [232, 123] width 144 height 22
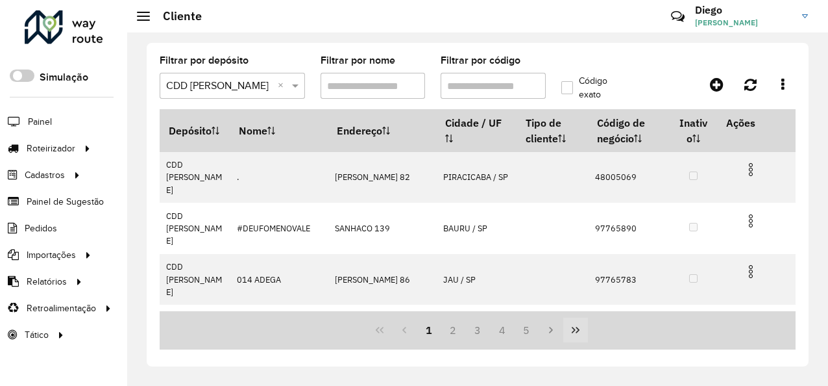
click at [580, 331] on icon "Last Page" at bounding box center [576, 330] width 10 height 10
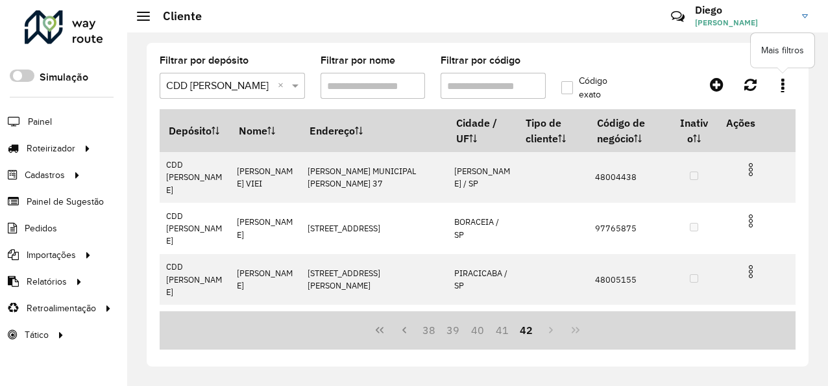
click at [792, 80] on link at bounding box center [783, 84] width 26 height 23
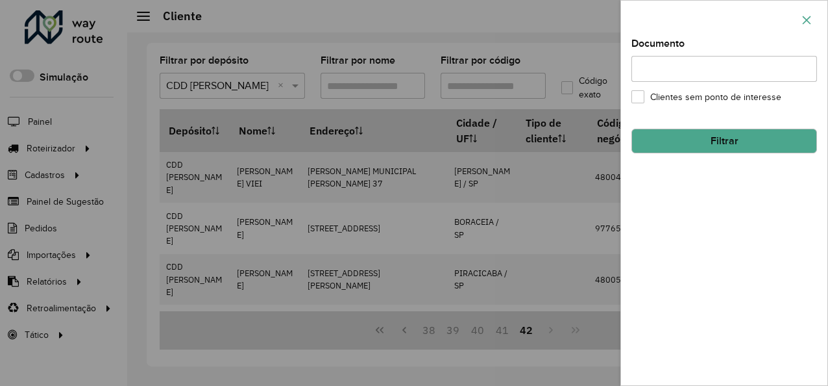
click at [810, 23] on icon "button" at bounding box center [807, 20] width 10 height 10
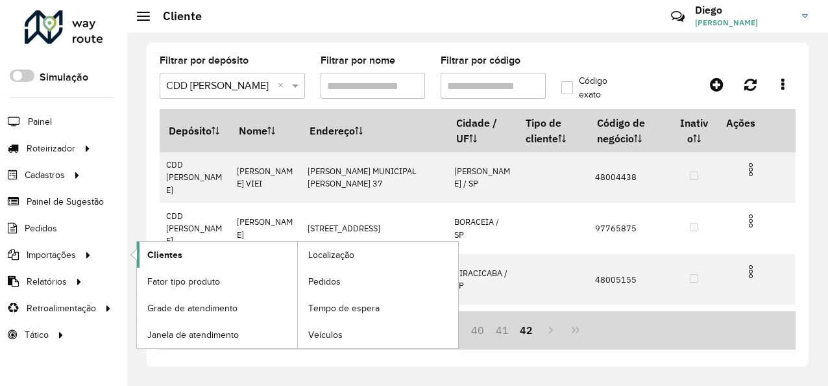
click at [170, 252] on span "Clientes" at bounding box center [164, 255] width 35 height 14
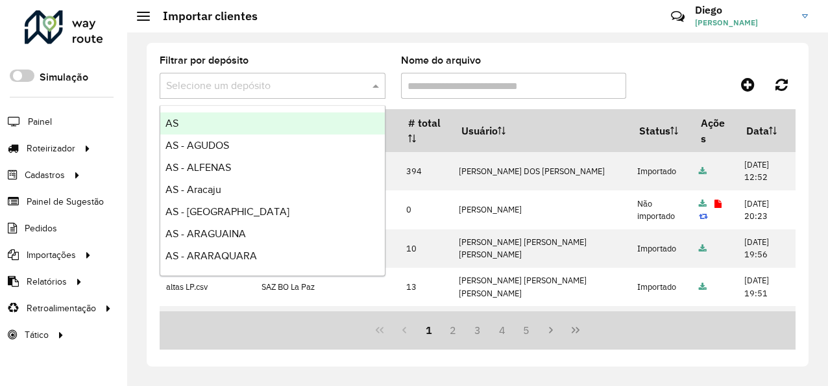
click at [379, 87] on span at bounding box center [377, 86] width 16 height 16
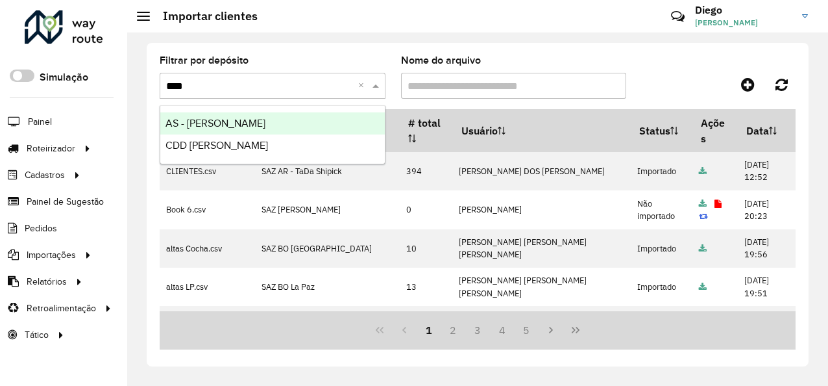
type input "****"
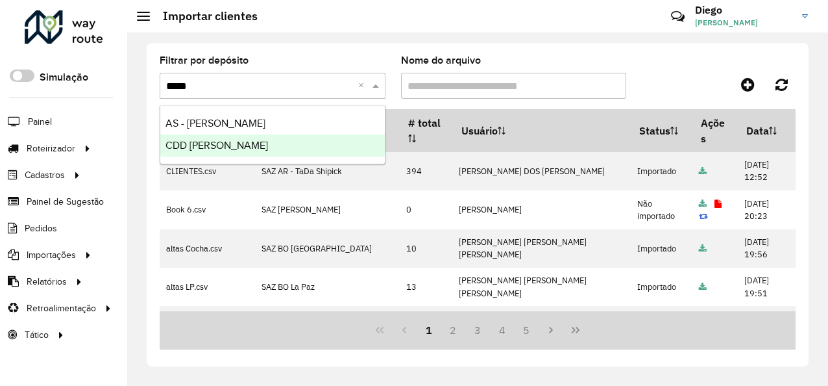
click at [239, 152] on div "CDD [PERSON_NAME]" at bounding box center [272, 145] width 225 height 22
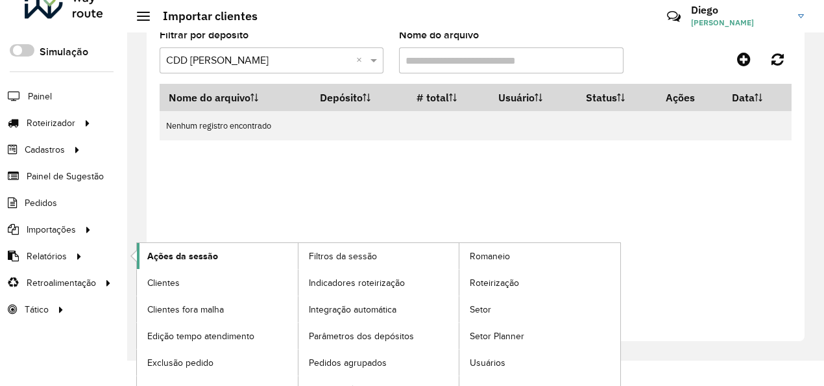
scroll to position [39, 0]
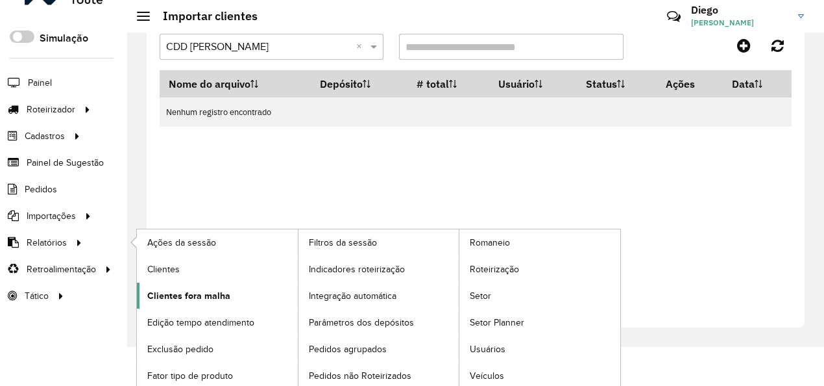
click at [165, 290] on span "Clientes fora malha" at bounding box center [188, 296] width 83 height 14
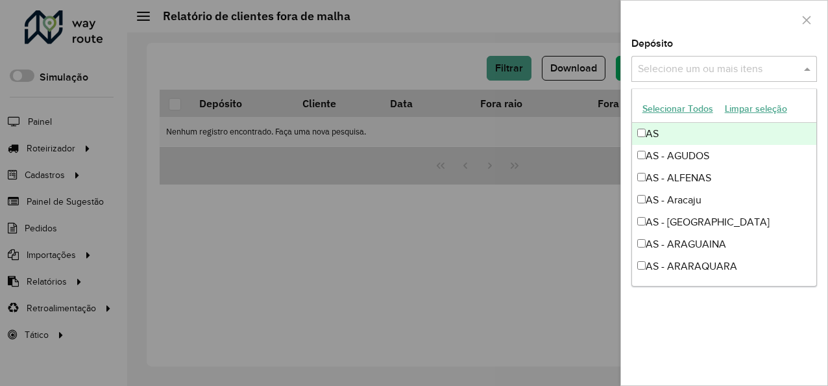
click at [729, 68] on input "text" at bounding box center [718, 70] width 166 height 16
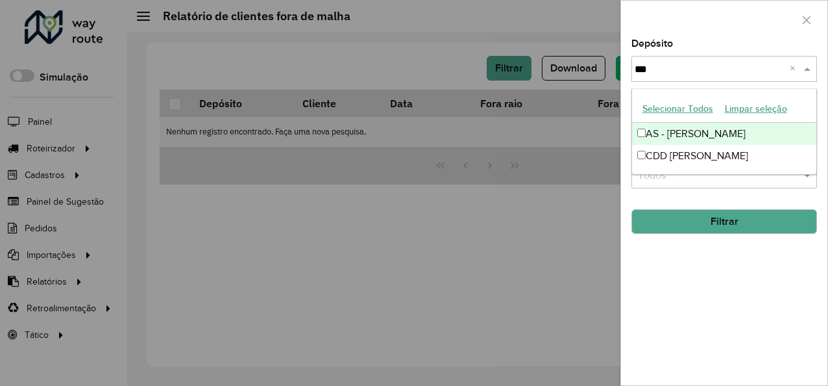
type input "****"
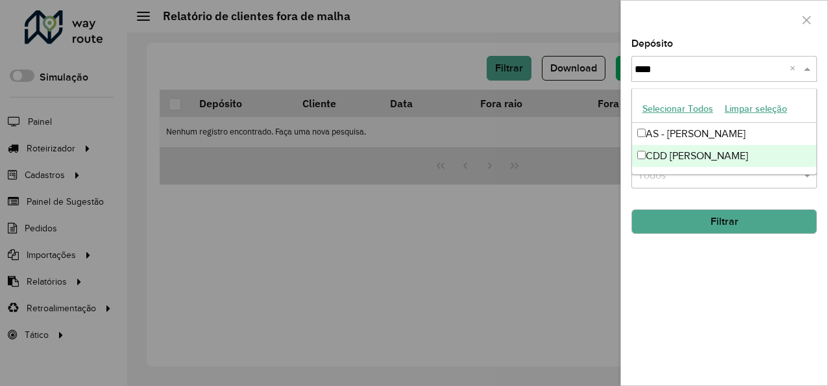
click at [687, 153] on div "CDD [PERSON_NAME]" at bounding box center [724, 156] width 185 height 22
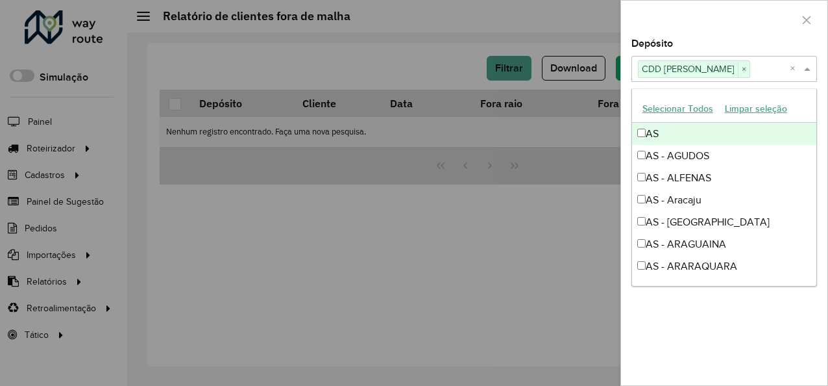
click at [628, 87] on div "Depósito Selecione um ou mais itens CDD Mogi Mirim × × Grupo de Depósito Seleci…" at bounding box center [724, 212] width 206 height 346
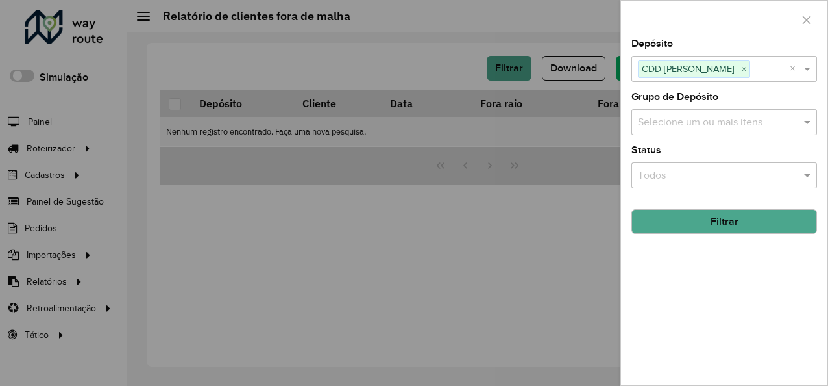
click at [652, 115] on input "text" at bounding box center [718, 123] width 166 height 16
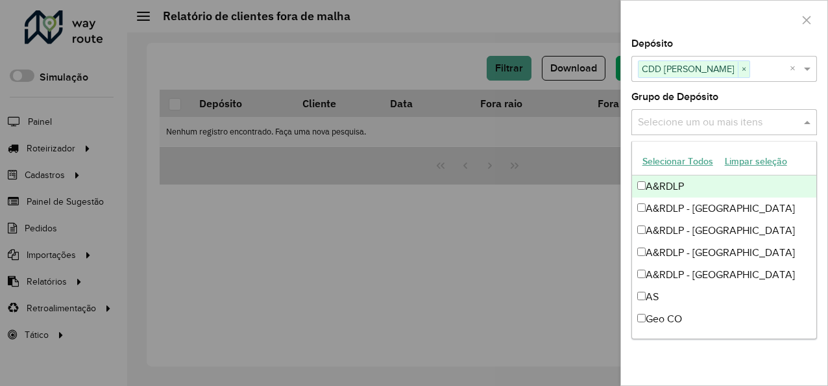
click at [675, 162] on button "Selecionar Todos" at bounding box center [678, 161] width 82 height 20
click at [628, 104] on div "Depósito Selecione um ou mais itens CDD Mogi Mirim × × Grupo de Depósito Seleci…" at bounding box center [724, 212] width 206 height 346
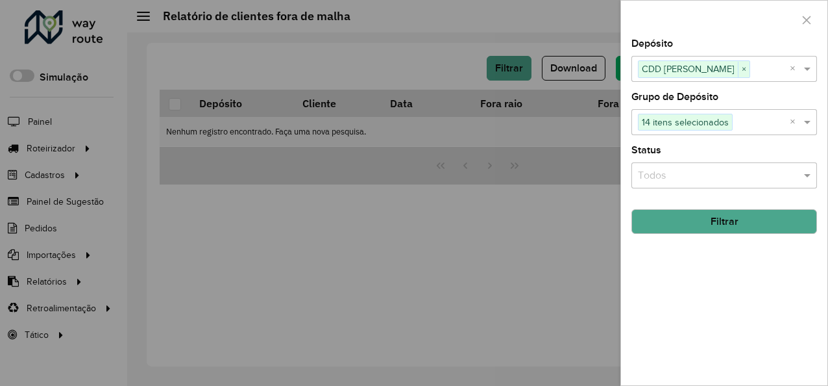
click at [665, 170] on input "text" at bounding box center [711, 176] width 147 height 16
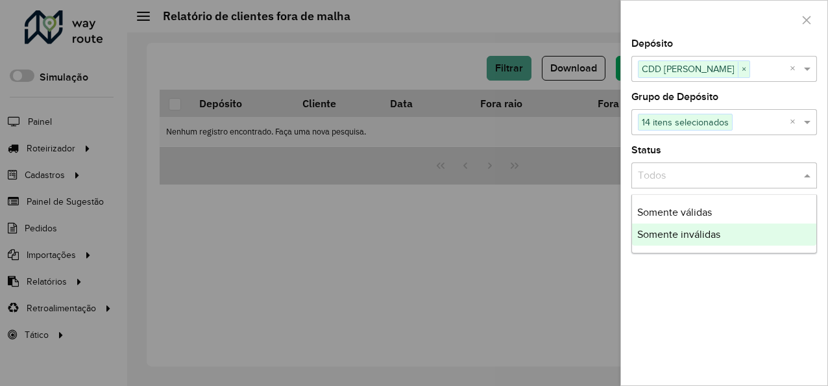
click at [712, 259] on div "Depósito Selecione um ou mais itens CDD Mogi Mirim × × Grupo de Depósito Seleci…" at bounding box center [724, 212] width 206 height 346
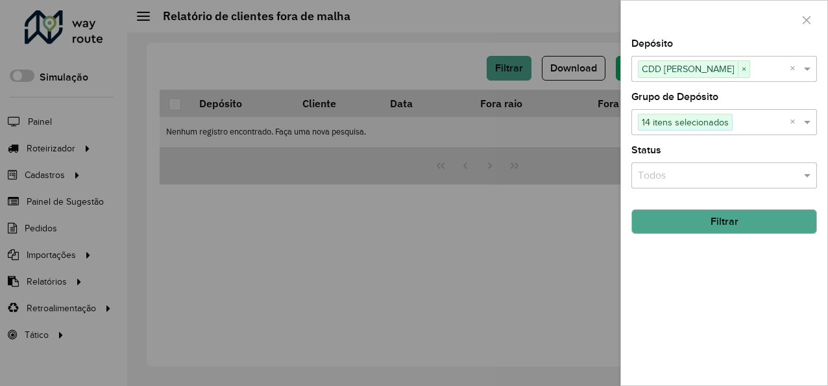
click at [739, 218] on button "Filtrar" at bounding box center [725, 221] width 186 height 25
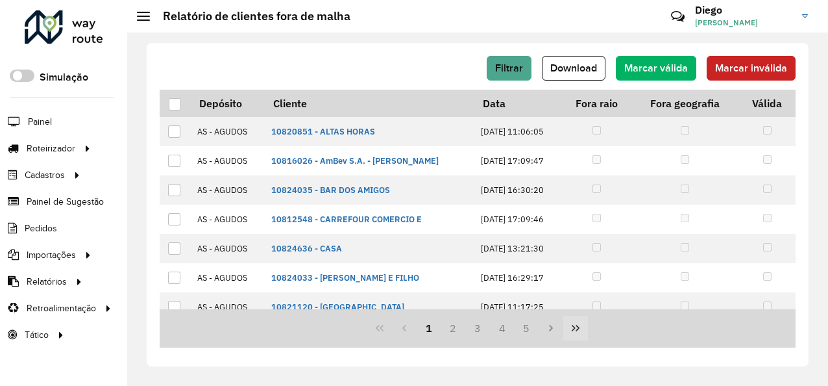
click at [573, 323] on icon "Last Page" at bounding box center [576, 328] width 10 height 10
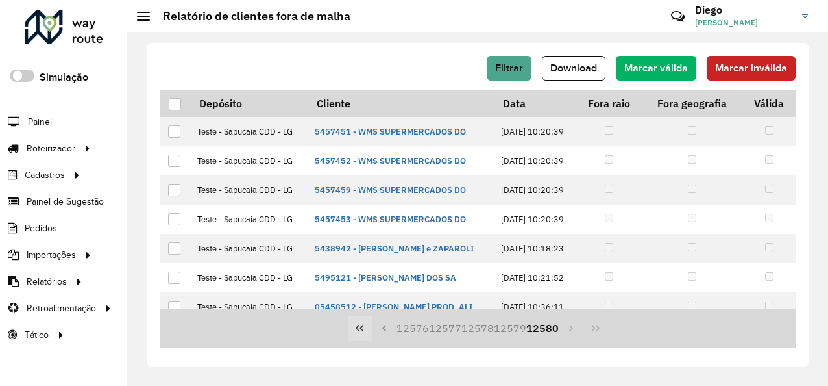
click at [364, 325] on icon "First Page" at bounding box center [360, 328] width 8 height 6
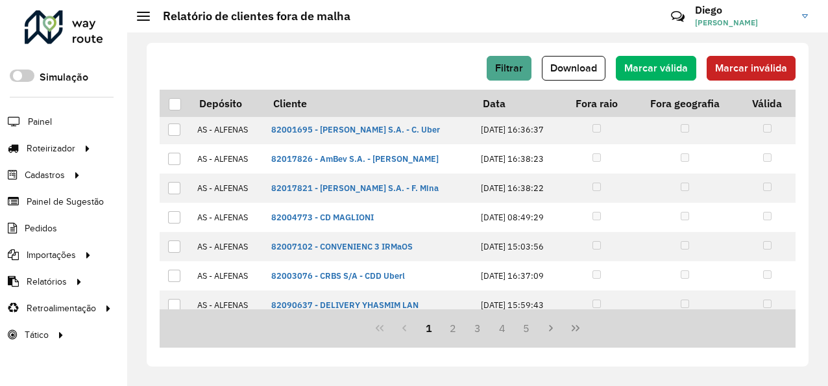
scroll to position [392, 0]
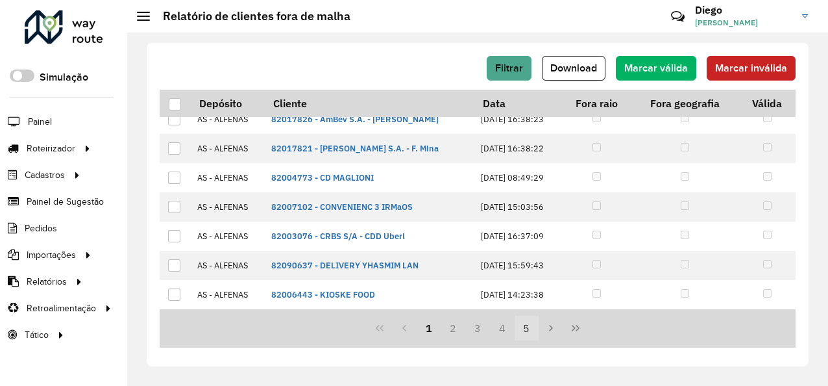
click at [526, 325] on button "5" at bounding box center [527, 328] width 25 height 25
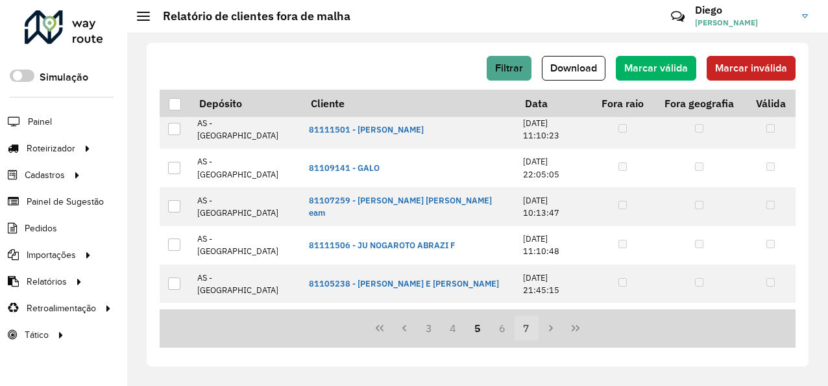
click at [526, 325] on button "7" at bounding box center [527, 328] width 25 height 25
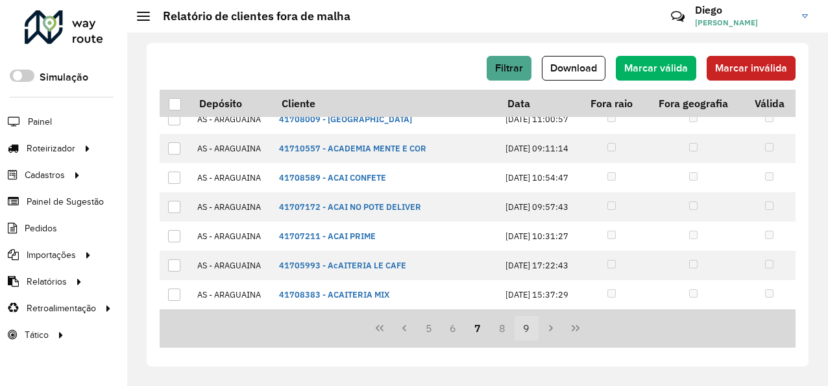
scroll to position [0, 0]
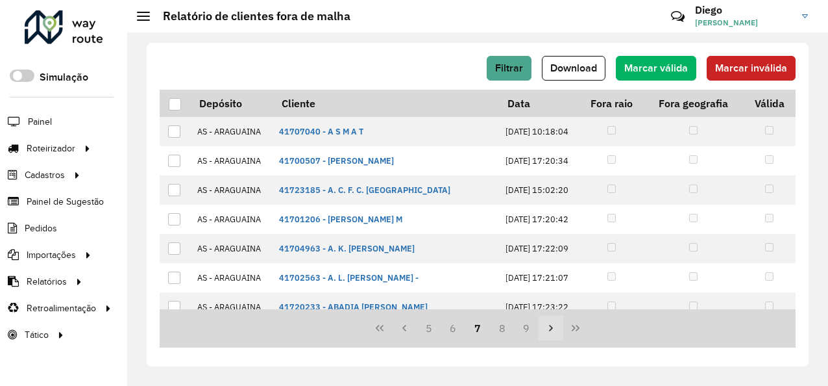
click at [549, 325] on icon "Next Page" at bounding box center [551, 328] width 10 height 10
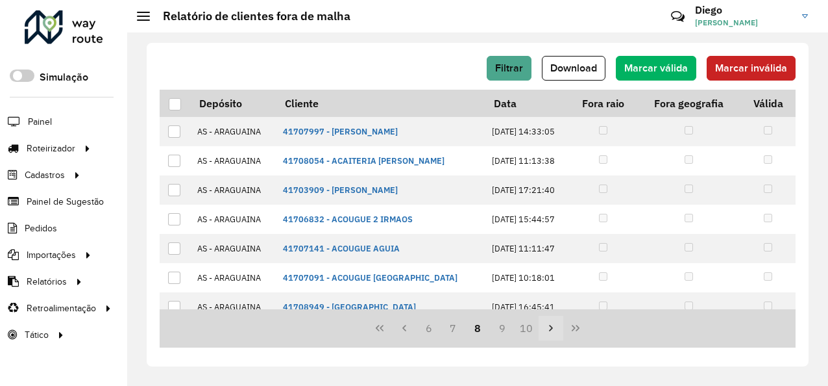
click at [549, 325] on icon "Next Page" at bounding box center [551, 328] width 10 height 10
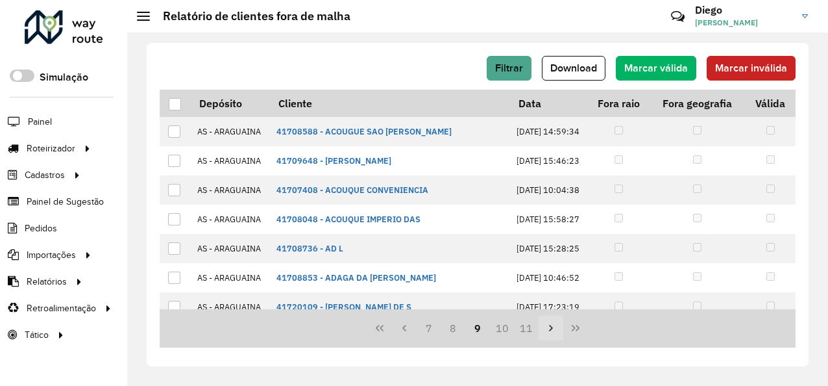
click at [549, 325] on icon "Next Page" at bounding box center [551, 328] width 10 height 10
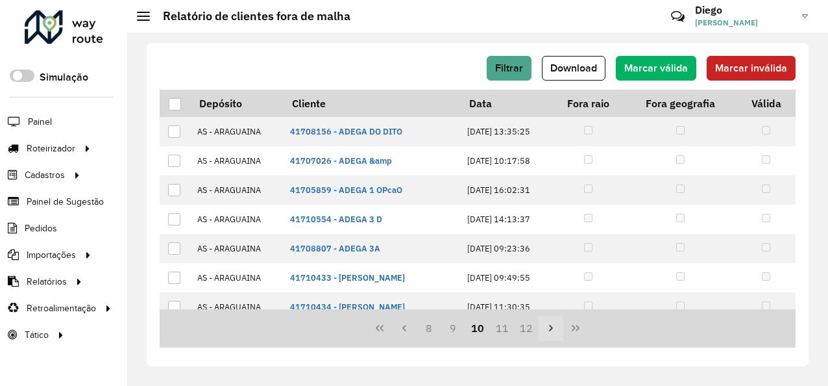
click at [549, 325] on icon "Next Page" at bounding box center [551, 328] width 10 height 10
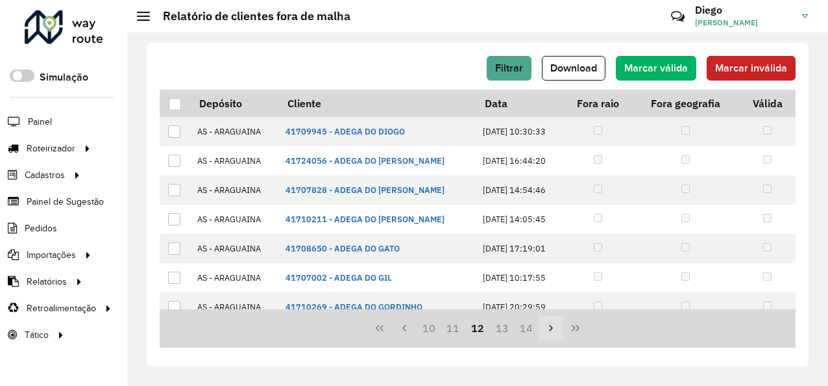
click at [549, 325] on icon "Next Page" at bounding box center [551, 328] width 10 height 10
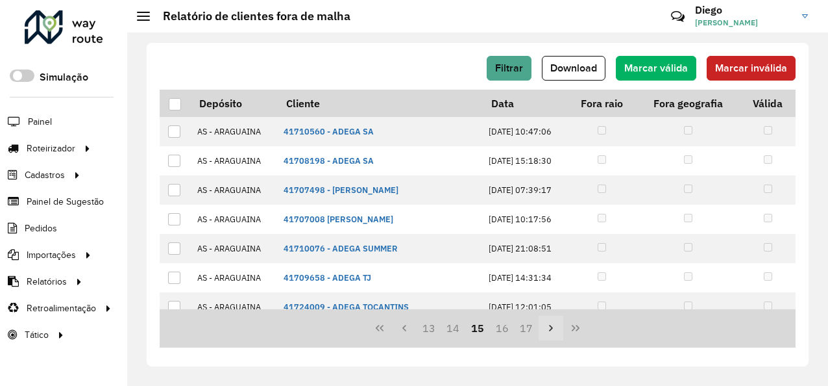
click at [549, 325] on icon "Next Page" at bounding box center [551, 328] width 10 height 10
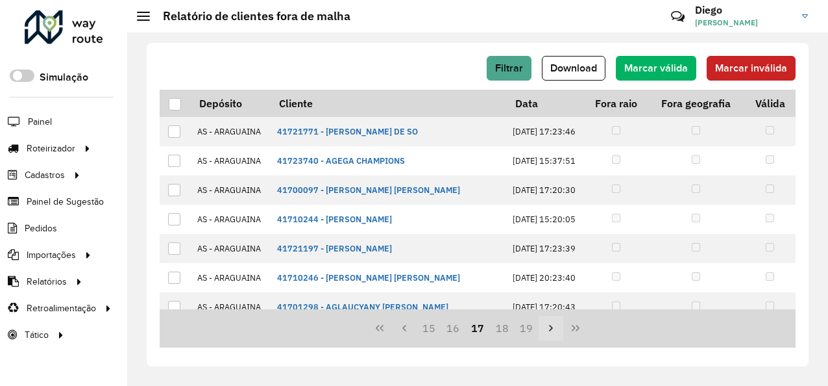
click at [549, 325] on icon "Next Page" at bounding box center [551, 328] width 10 height 10
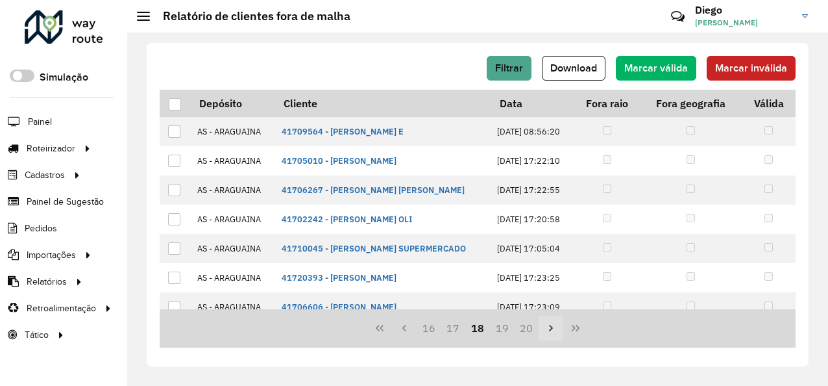
click at [549, 325] on icon "Next Page" at bounding box center [551, 328] width 10 height 10
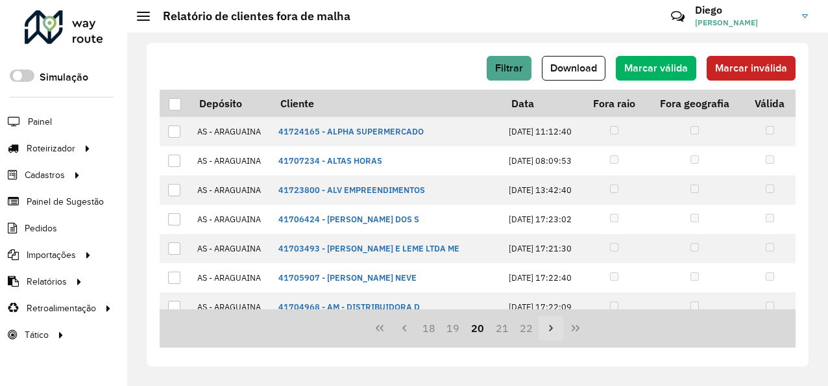
click at [549, 325] on icon "Next Page" at bounding box center [551, 328] width 10 height 10
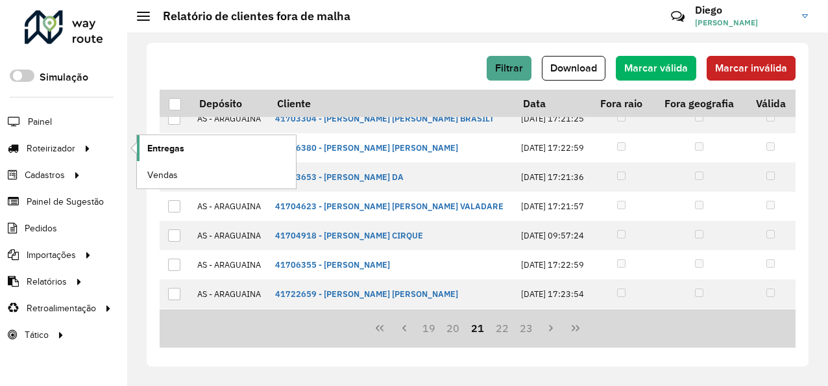
click at [156, 144] on span "Entregas" at bounding box center [165, 149] width 37 height 14
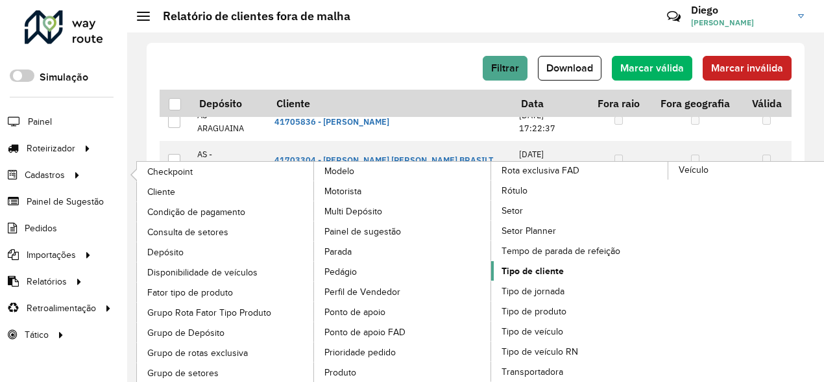
click at [535, 267] on span "Tipo de cliente" at bounding box center [533, 271] width 62 height 14
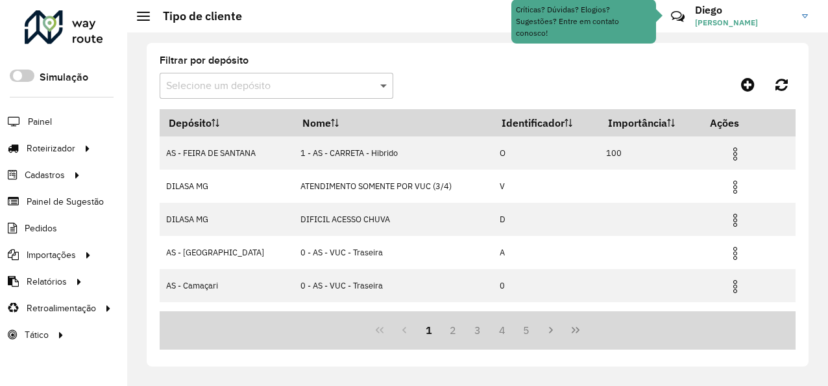
click at [390, 92] on span at bounding box center [385, 86] width 16 height 16
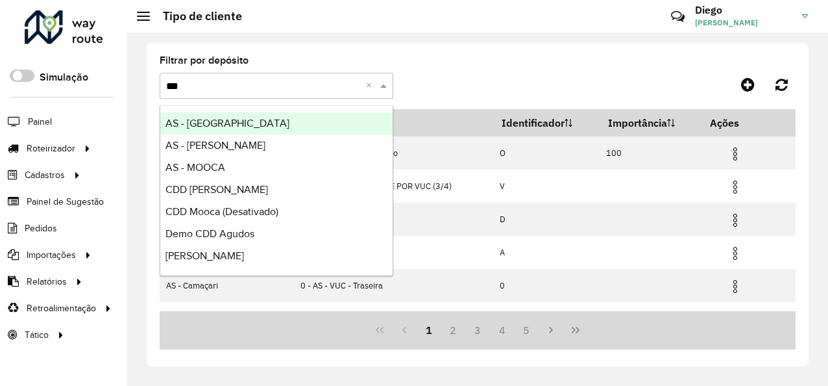
type input "****"
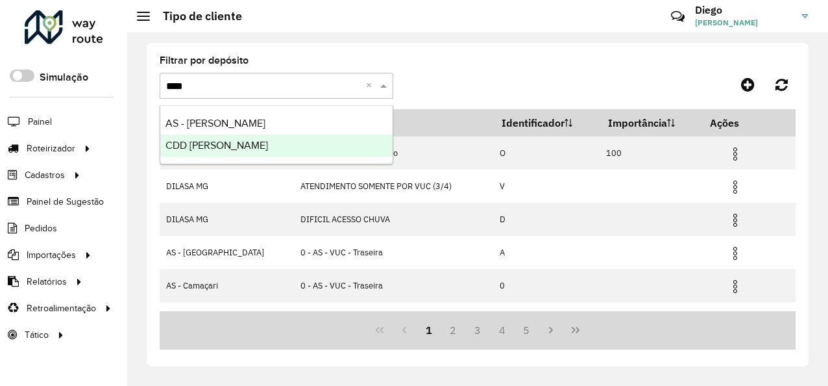
click at [284, 142] on div "CDD [PERSON_NAME]" at bounding box center [276, 145] width 232 height 22
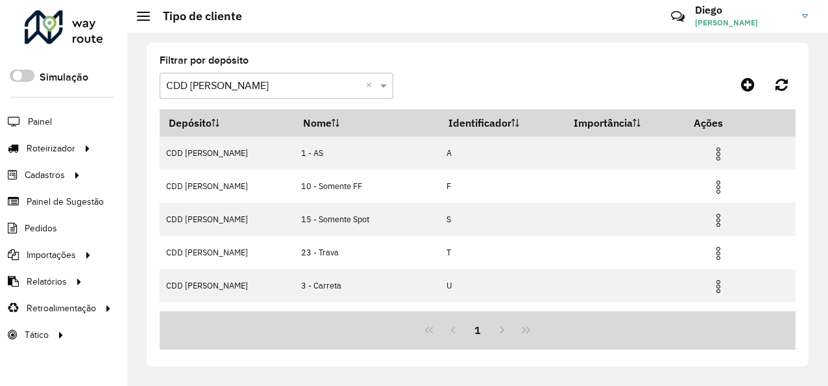
click at [526, 329] on div "1" at bounding box center [478, 330] width 636 height 38
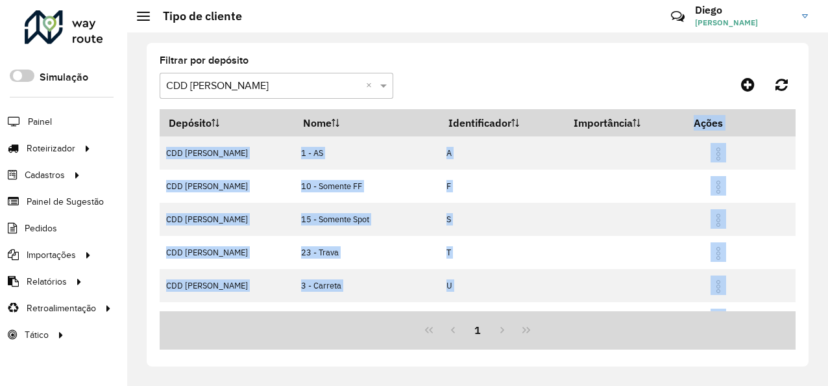
click at [526, 329] on div "1" at bounding box center [478, 330] width 636 height 38
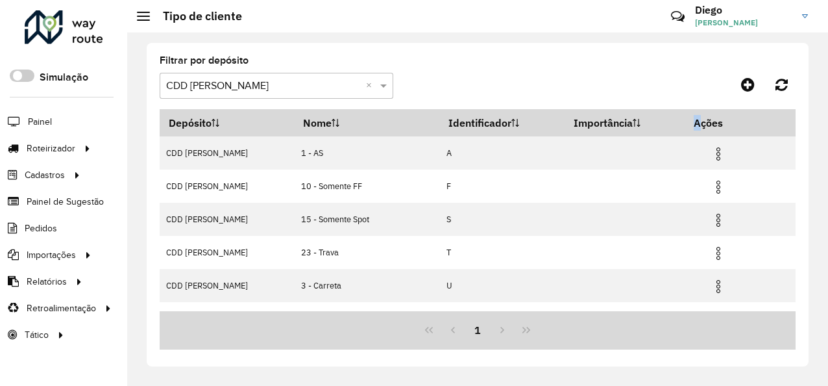
click at [526, 330] on div "1" at bounding box center [478, 330] width 636 height 38
drag, startPoint x: 526, startPoint y: 330, endPoint x: 458, endPoint y: 90, distance: 248.9
click at [458, 90] on formly-group "Filtrar por depósito Selecione um depósito × CDD Mogi Mirim ×" at bounding box center [393, 82] width 467 height 53
click at [44, 121] on span "Painel" at bounding box center [41, 122] width 27 height 14
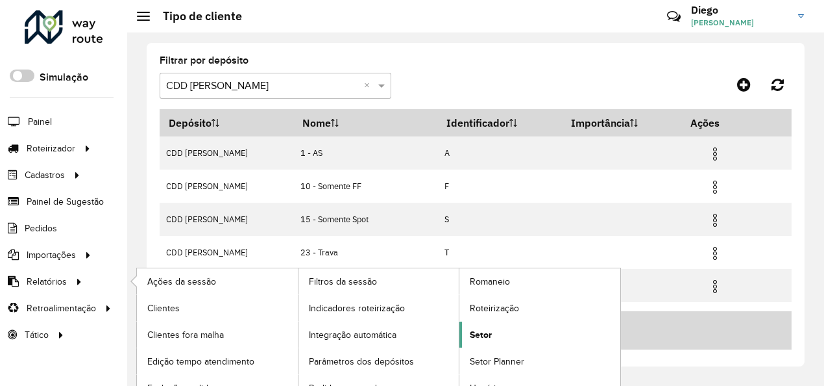
click at [495, 340] on link "Setor" at bounding box center [540, 334] width 161 height 26
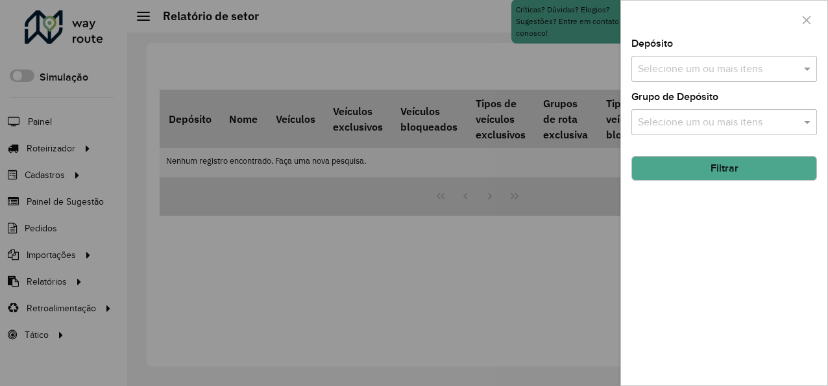
click at [697, 67] on input "text" at bounding box center [718, 70] width 166 height 16
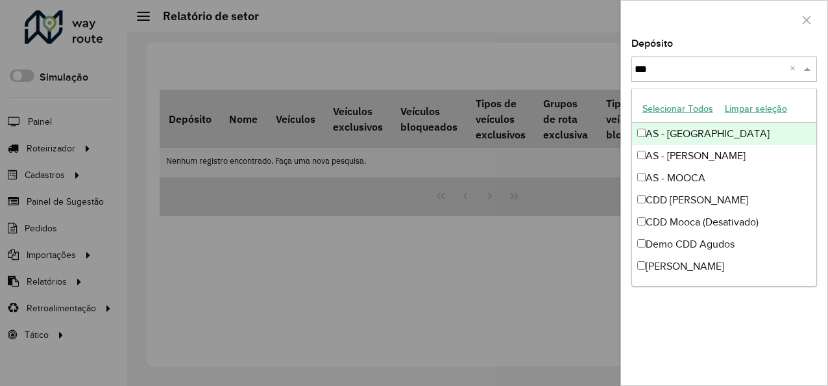
type input "****"
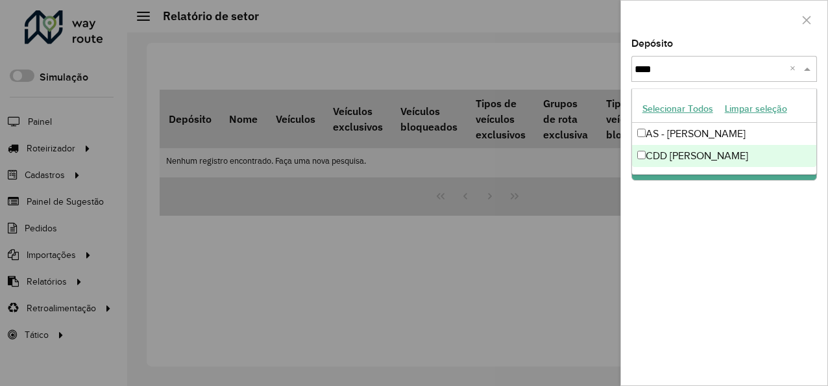
click at [675, 152] on div "CDD [PERSON_NAME]" at bounding box center [724, 156] width 185 height 22
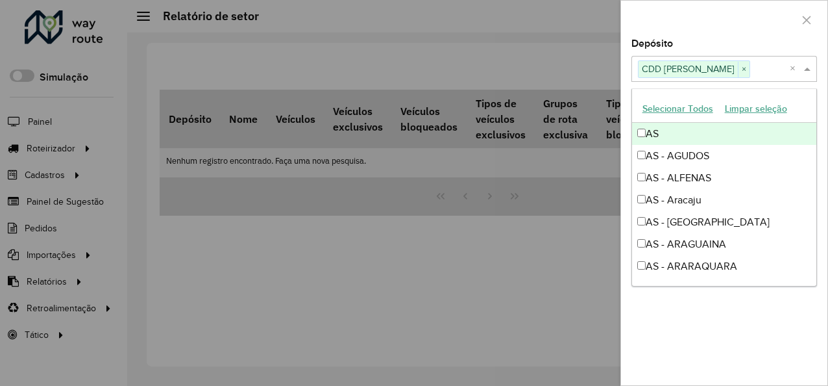
click at [632, 86] on div "Depósito Selecione um ou mais itens CDD Mogi Mirim × × Grupo de Depósito Seleci…" at bounding box center [724, 212] width 206 height 346
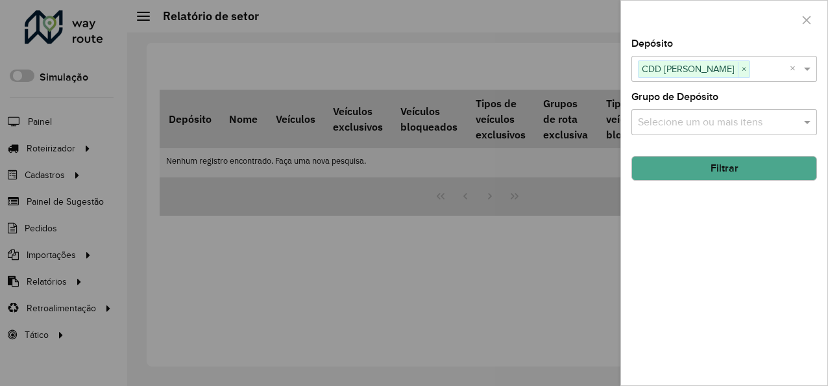
click at [669, 118] on input "text" at bounding box center [718, 123] width 166 height 16
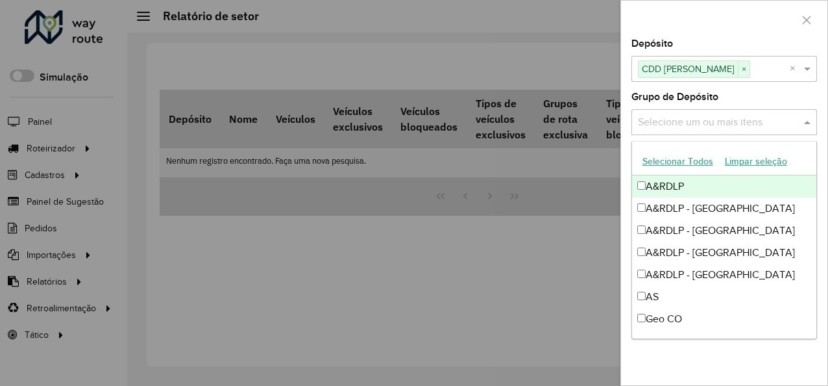
click at [631, 101] on div "Depósito Selecione um ou mais itens CDD Mogi Mirim × × Grupo de Depósito Seleci…" at bounding box center [724, 212] width 206 height 346
click at [699, 122] on input "text" at bounding box center [718, 123] width 166 height 16
click at [677, 164] on button "Selecionar Todos" at bounding box center [678, 161] width 82 height 20
click at [625, 150] on div "Depósito Selecione um ou mais itens CDD Mogi Mirim × × Grupo de Depósito Seleci…" at bounding box center [724, 212] width 206 height 346
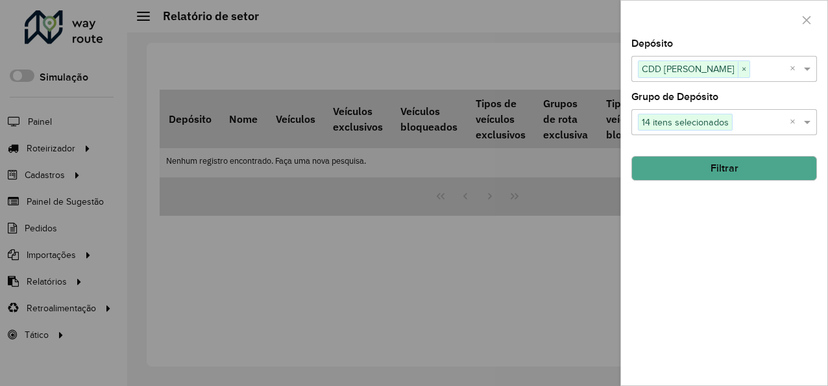
click at [673, 166] on button "Filtrar" at bounding box center [725, 168] width 186 height 25
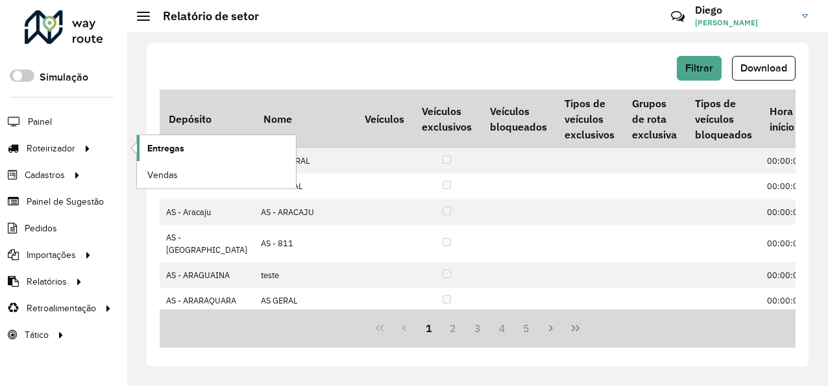
click at [155, 148] on span "Entregas" at bounding box center [165, 149] width 37 height 14
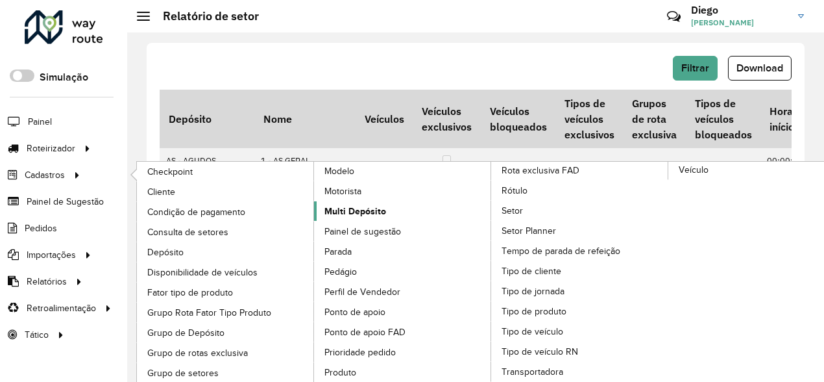
click at [336, 204] on span "Multi Depósito" at bounding box center [356, 211] width 62 height 14
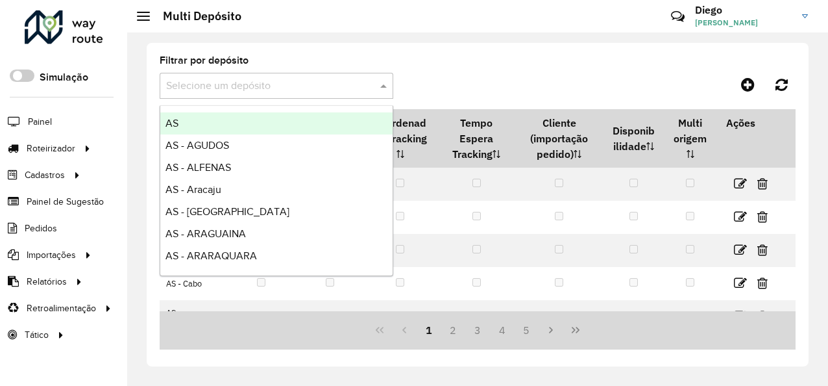
click at [345, 83] on input "text" at bounding box center [263, 87] width 195 height 16
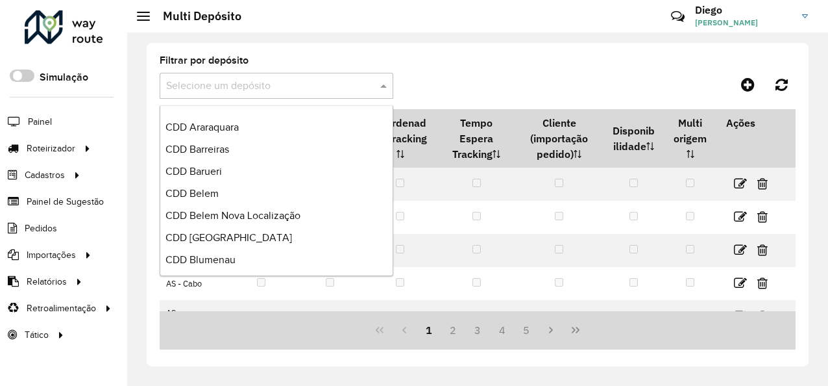
scroll to position [2272, 0]
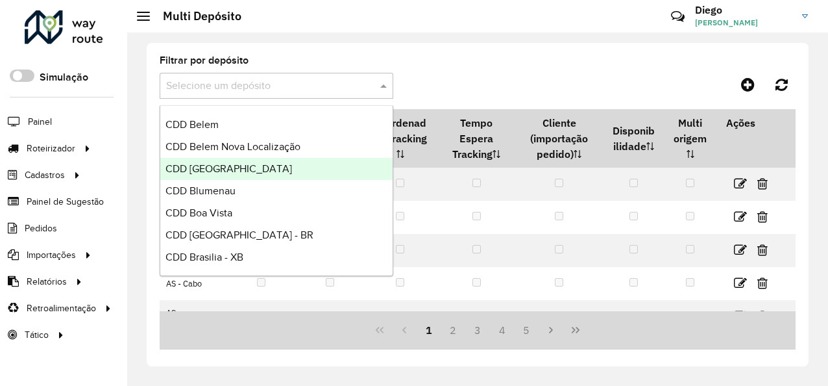
click at [303, 173] on div "CDD [GEOGRAPHIC_DATA]" at bounding box center [276, 169] width 232 height 22
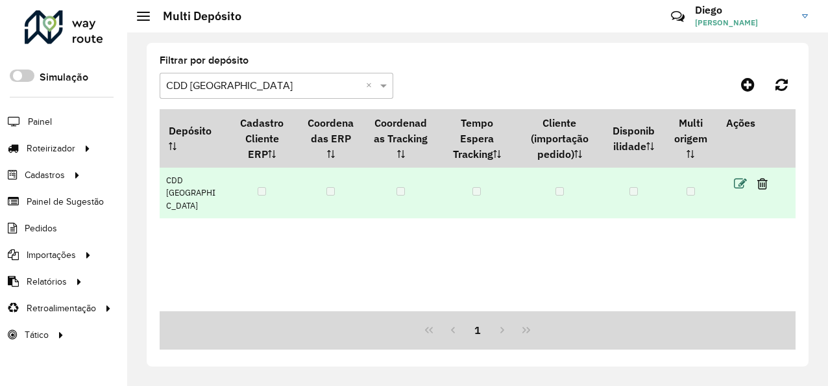
click at [736, 186] on icon at bounding box center [740, 183] width 13 height 13
select select "****"
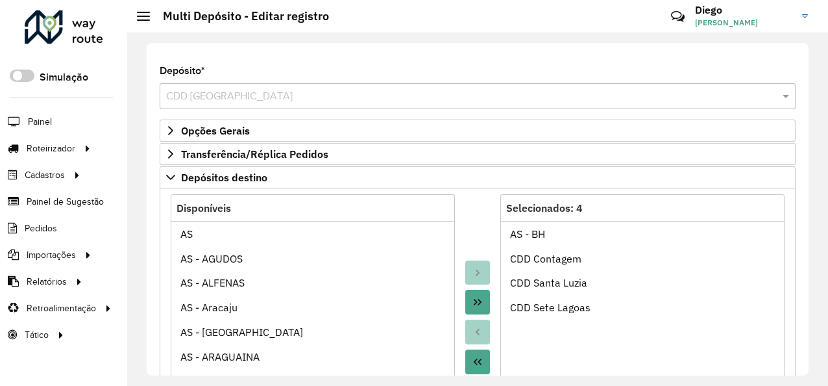
scroll to position [65, 0]
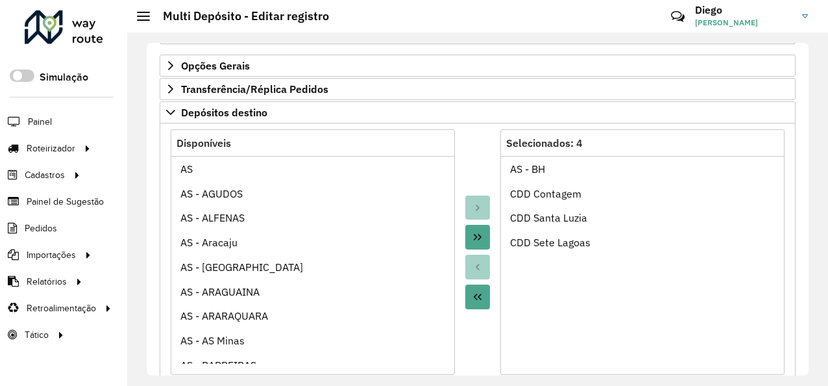
click at [151, 83] on div "**********" at bounding box center [478, 209] width 662 height 332
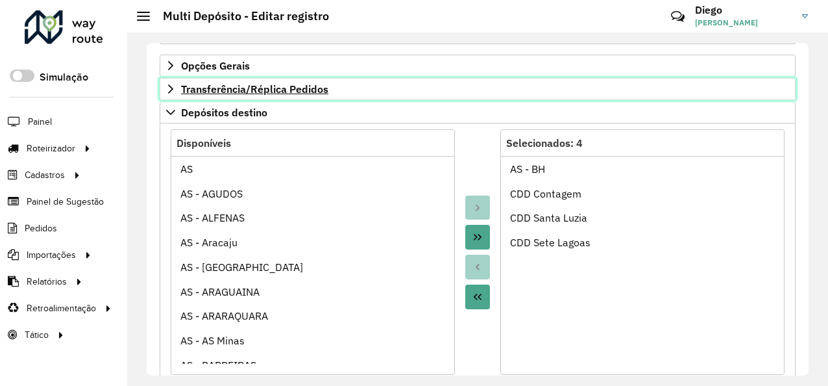
click at [169, 90] on icon at bounding box center [171, 89] width 10 height 10
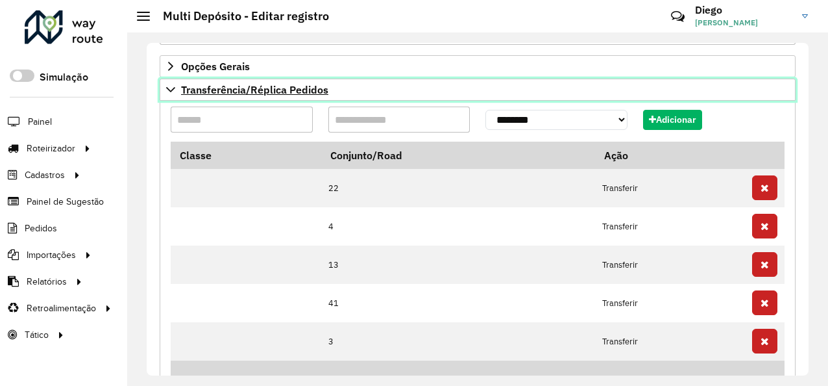
scroll to position [0, 0]
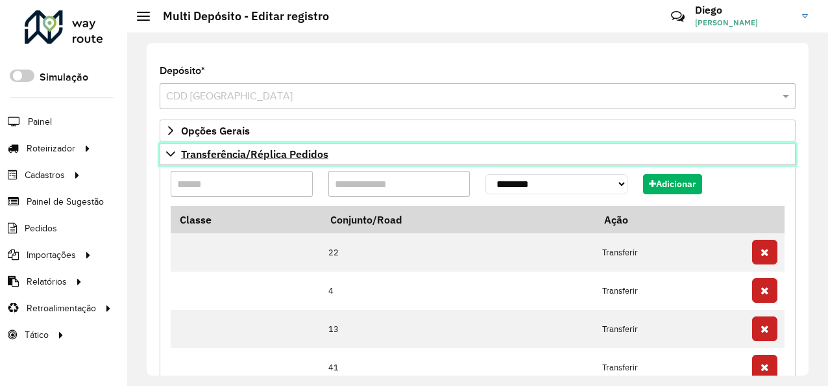
click at [169, 149] on icon at bounding box center [171, 154] width 10 height 10
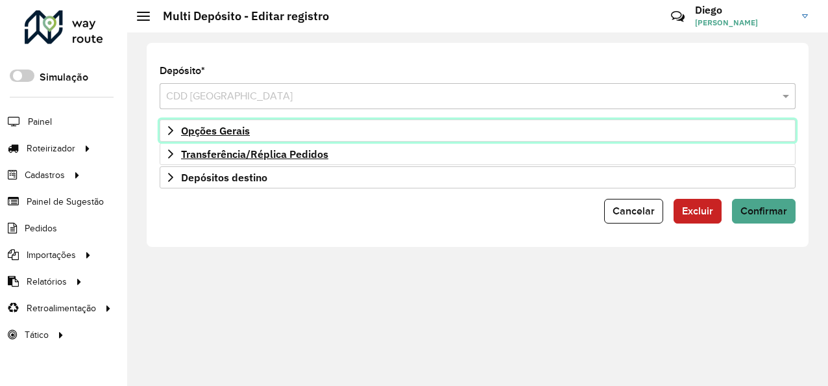
click at [204, 129] on span "Opções Gerais" at bounding box center [215, 130] width 69 height 10
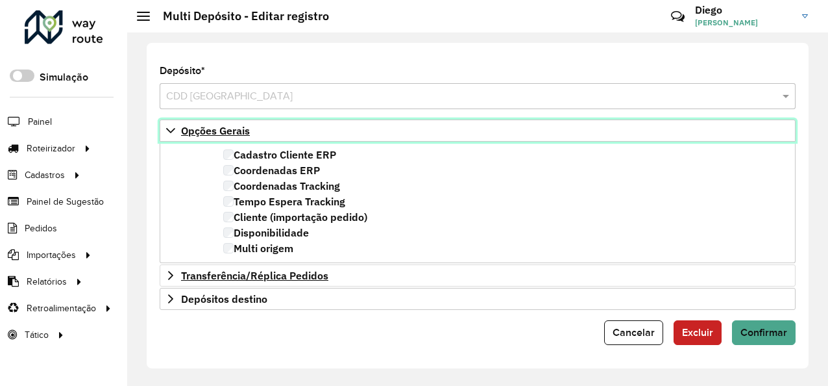
click at [204, 129] on span "Opções Gerais" at bounding box center [215, 130] width 69 height 10
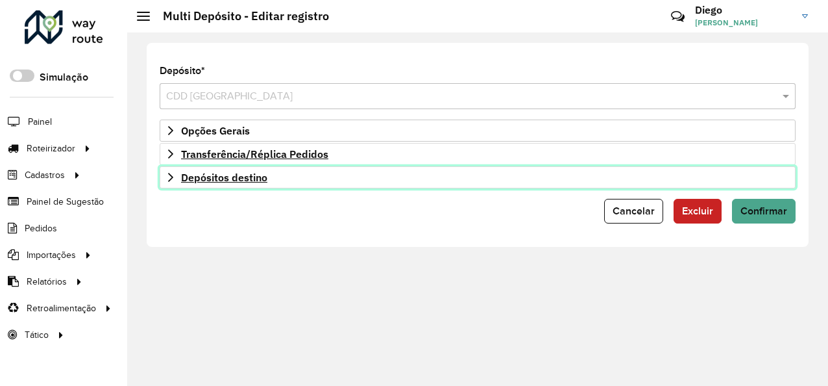
click at [223, 182] on span "Depósitos destino" at bounding box center [224, 177] width 86 height 10
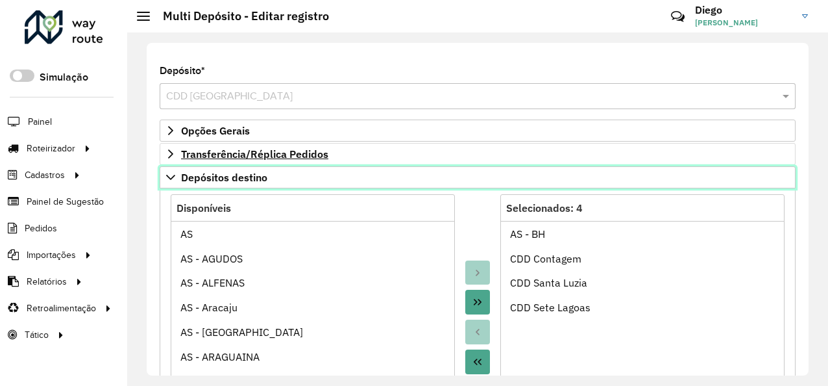
click at [299, 85] on div "Selecione um depósito × CDD [GEOGRAPHIC_DATA]" at bounding box center [478, 96] width 636 height 26
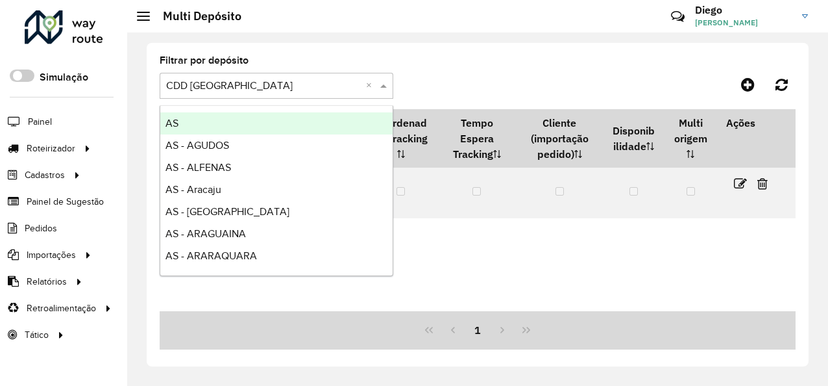
click at [333, 82] on input "text" at bounding box center [263, 87] width 195 height 16
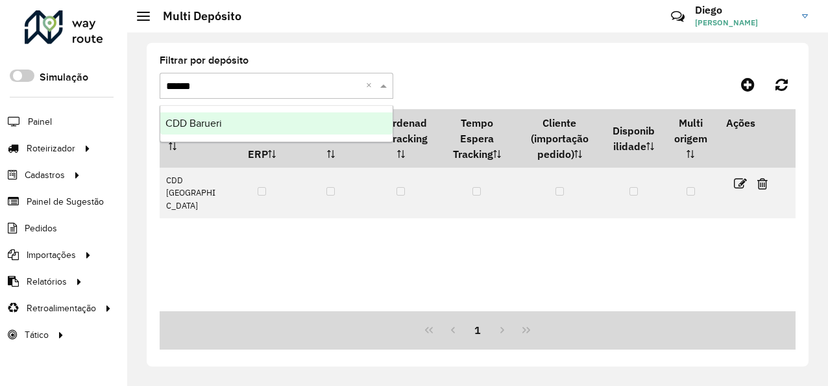
type input "*******"
click at [297, 116] on div "CDD Barueri" at bounding box center [276, 123] width 232 height 22
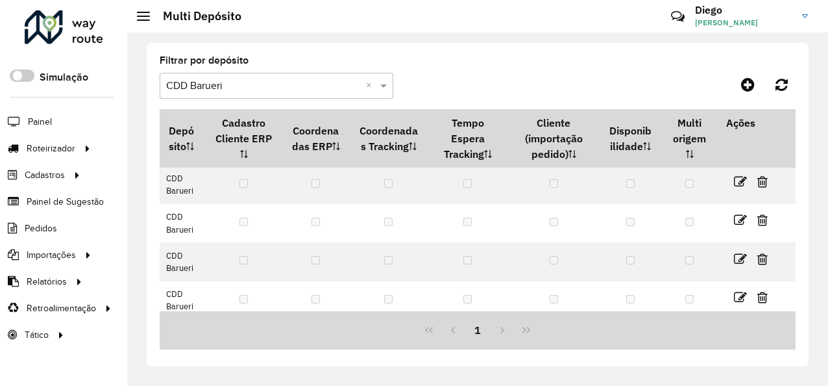
scroll to position [125, 0]
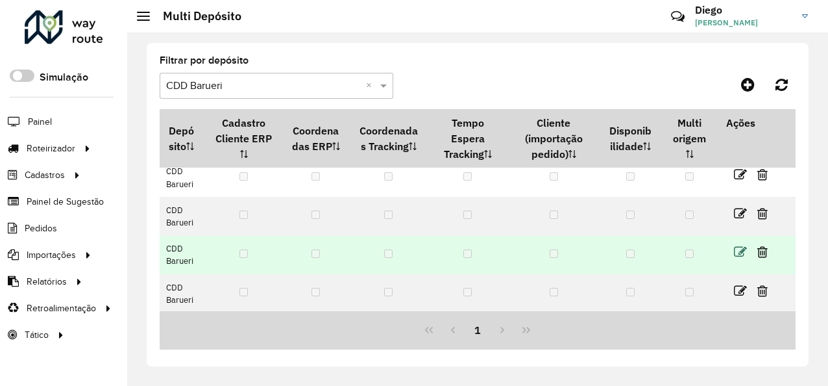
click at [735, 251] on icon at bounding box center [740, 251] width 13 height 13
select select "****"
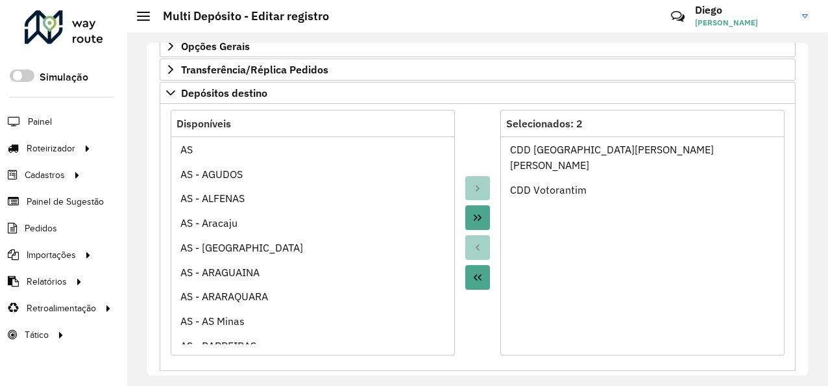
scroll to position [65, 0]
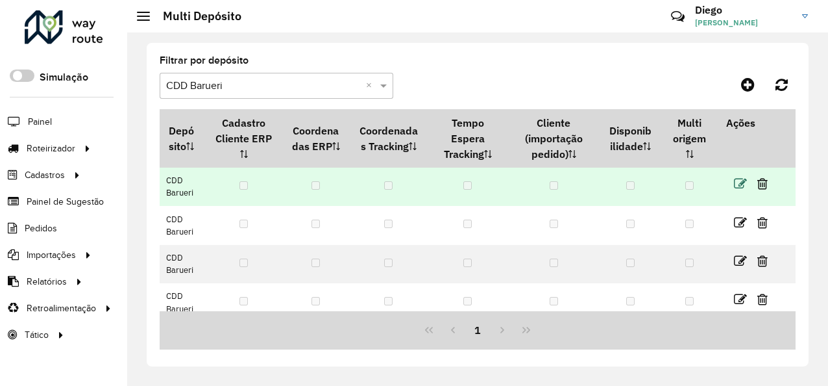
click at [741, 184] on icon at bounding box center [740, 183] width 13 height 13
select select "****"
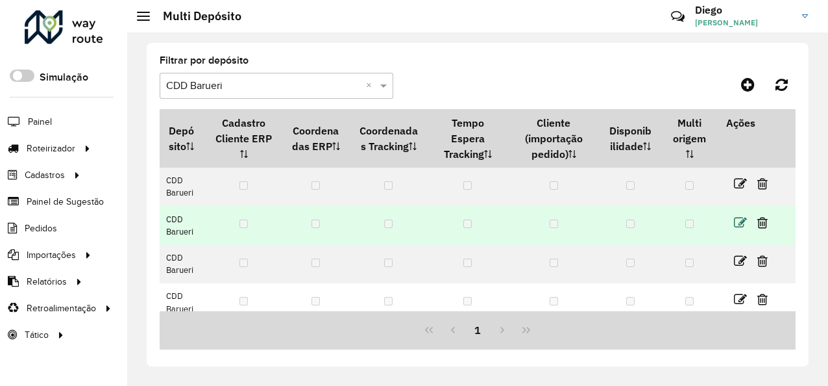
click at [734, 221] on icon at bounding box center [740, 222] width 13 height 13
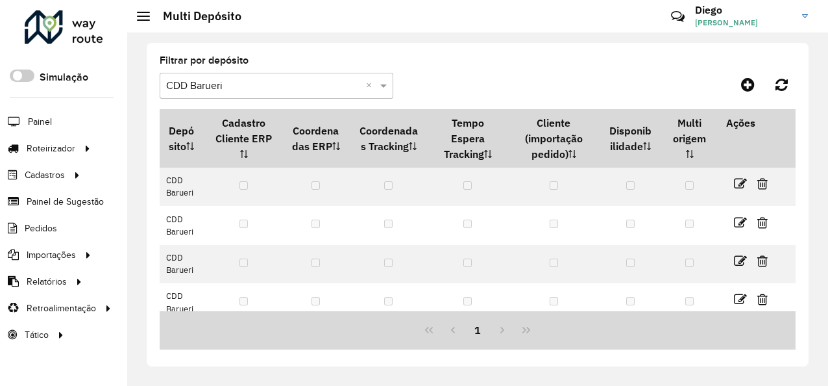
select select "****"
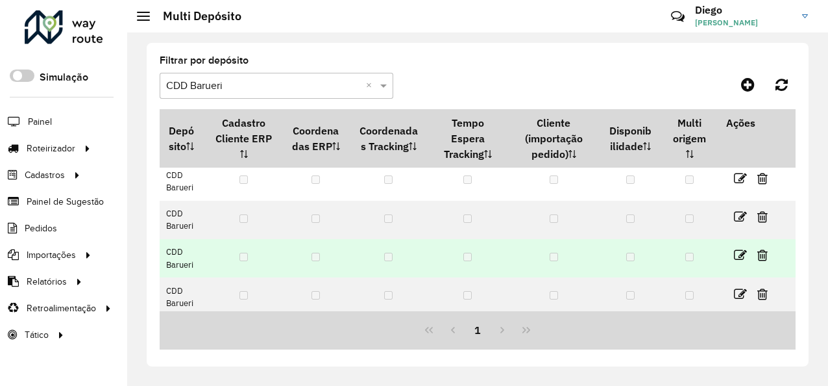
scroll to position [65, 0]
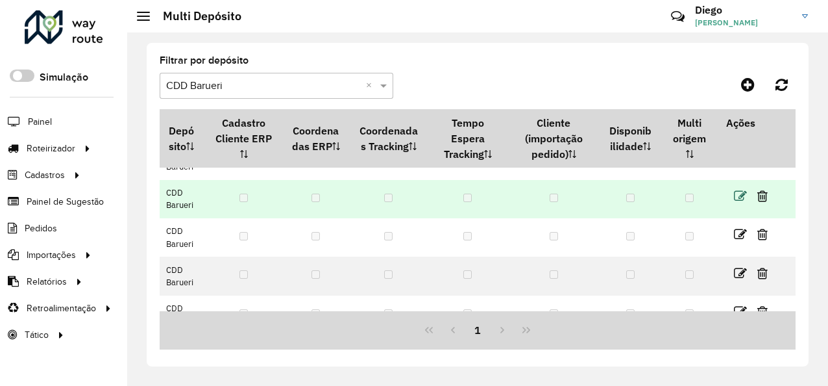
click at [736, 196] on icon at bounding box center [740, 196] width 13 height 13
select select "****"
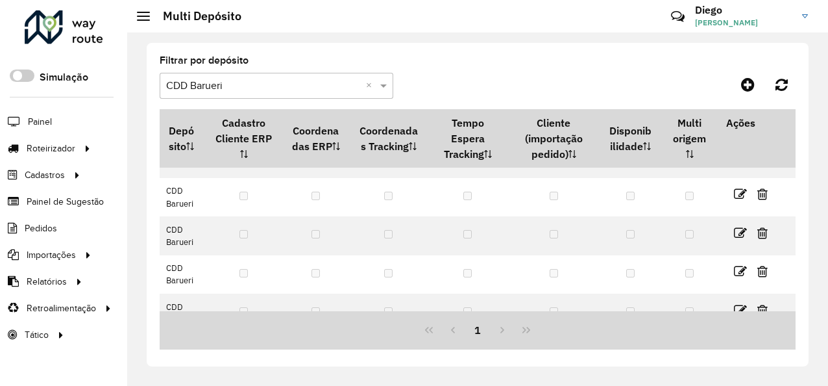
scroll to position [125, 0]
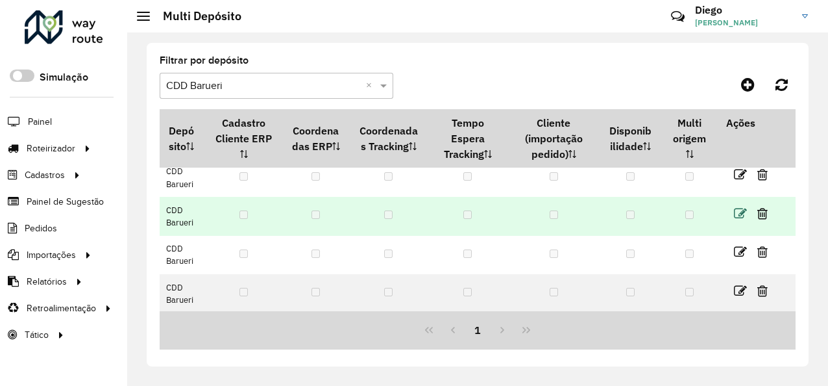
click at [741, 212] on icon at bounding box center [740, 213] width 13 height 13
select select "****"
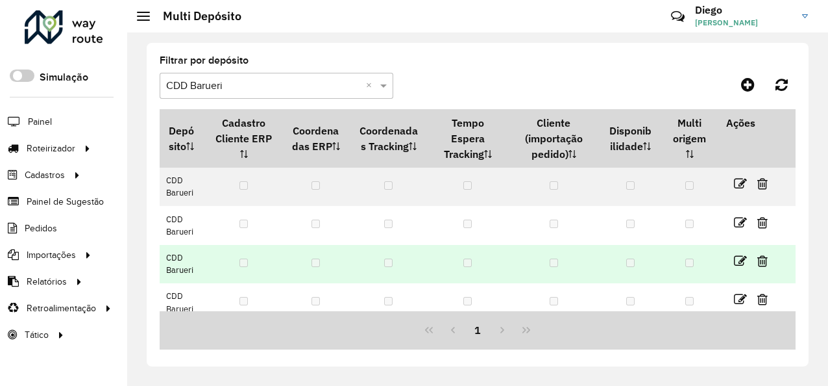
scroll to position [125, 0]
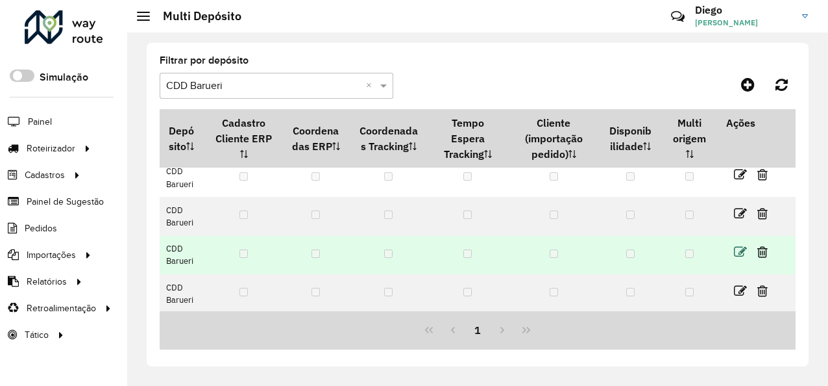
click at [740, 247] on icon at bounding box center [740, 251] width 13 height 13
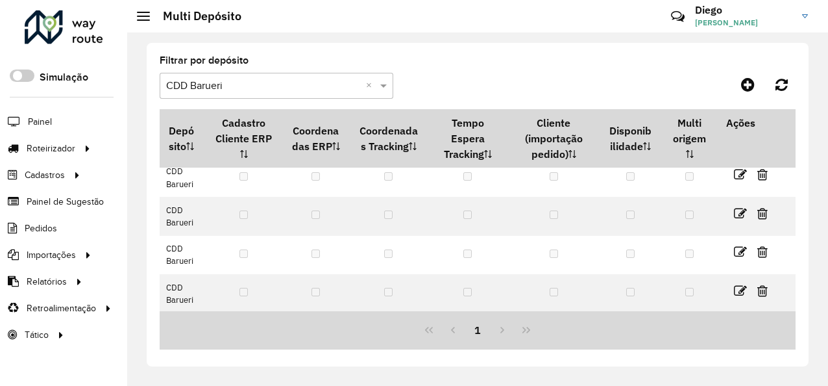
select select "****"
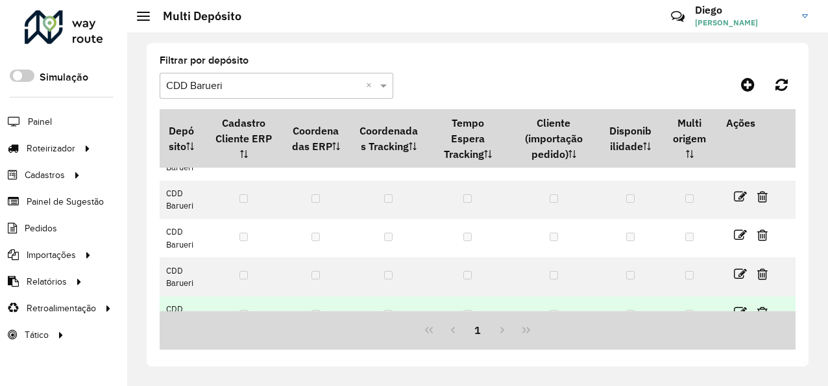
scroll to position [125, 0]
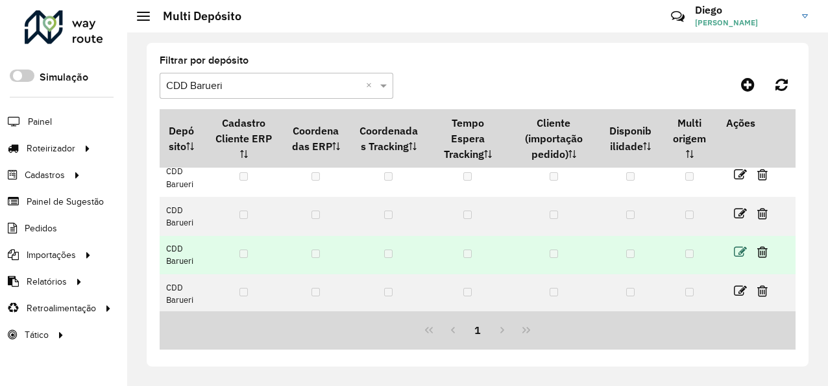
click at [737, 247] on icon at bounding box center [740, 251] width 13 height 13
select select "****"
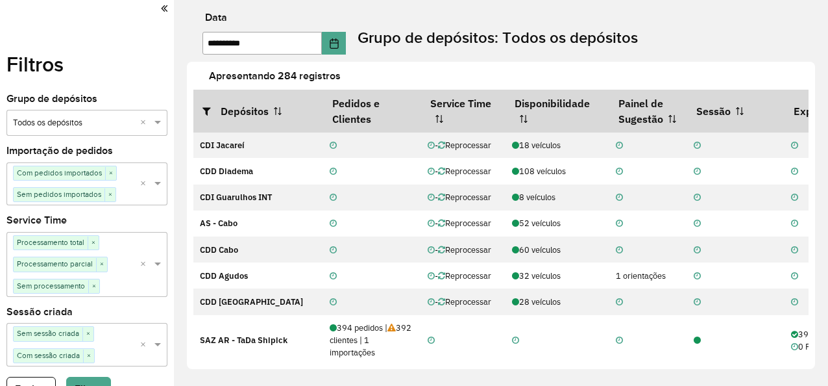
click at [161, 8] on icon at bounding box center [164, 9] width 6 height 12
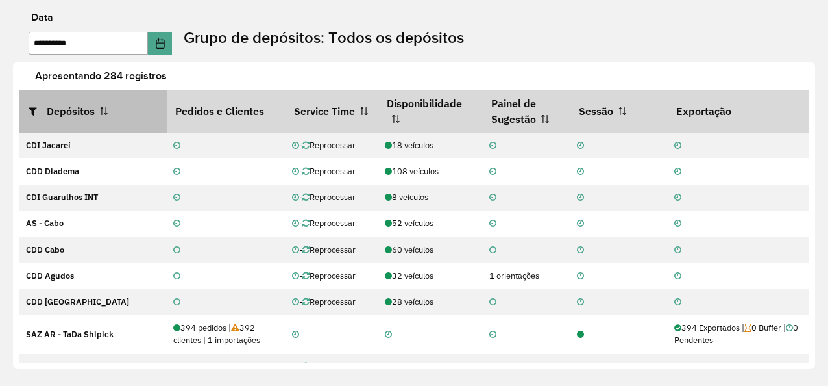
click at [29, 110] on icon at bounding box center [38, 111] width 18 height 10
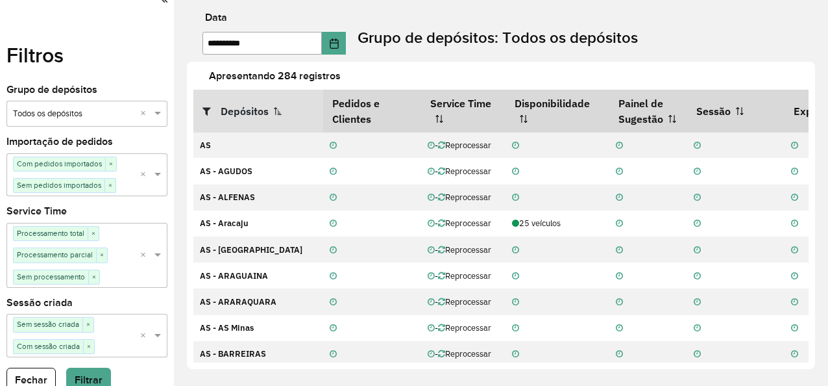
scroll to position [12, 0]
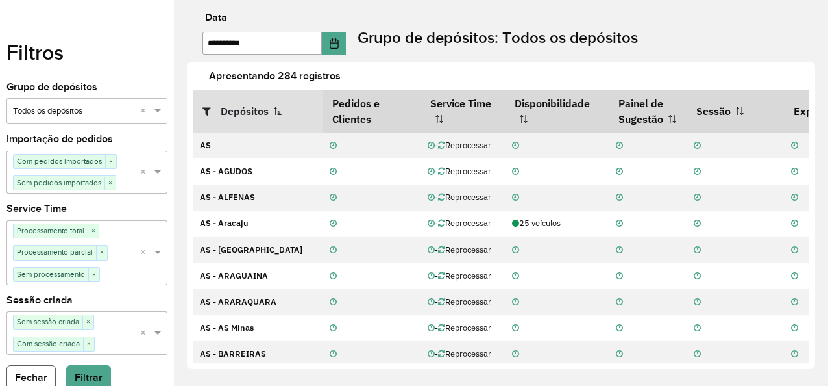
click at [46, 380] on button "Fechar" at bounding box center [30, 377] width 49 height 25
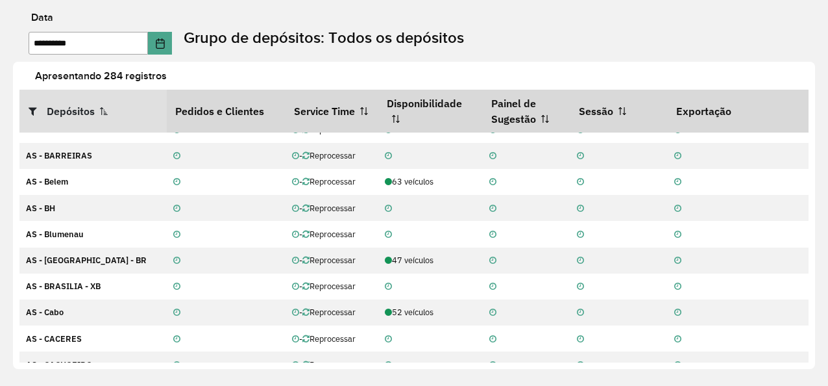
scroll to position [0, 0]
